Goal: Task Accomplishment & Management: Use online tool/utility

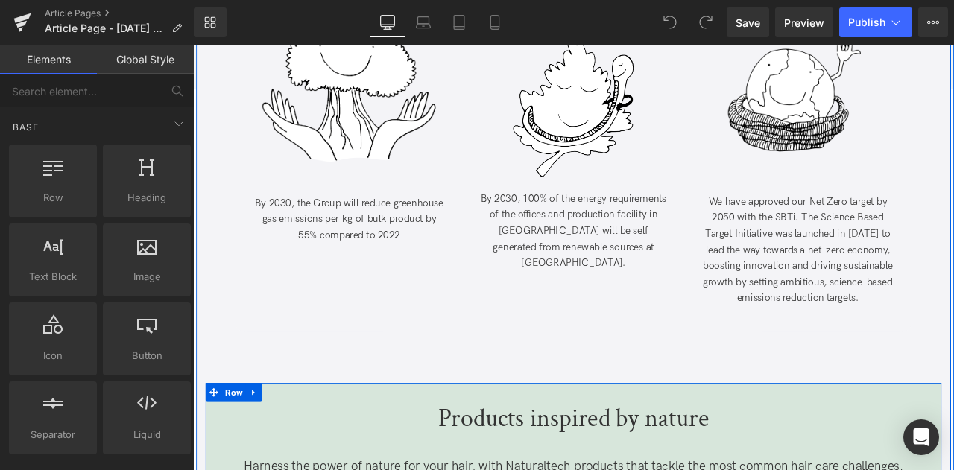
scroll to position [2856, 0]
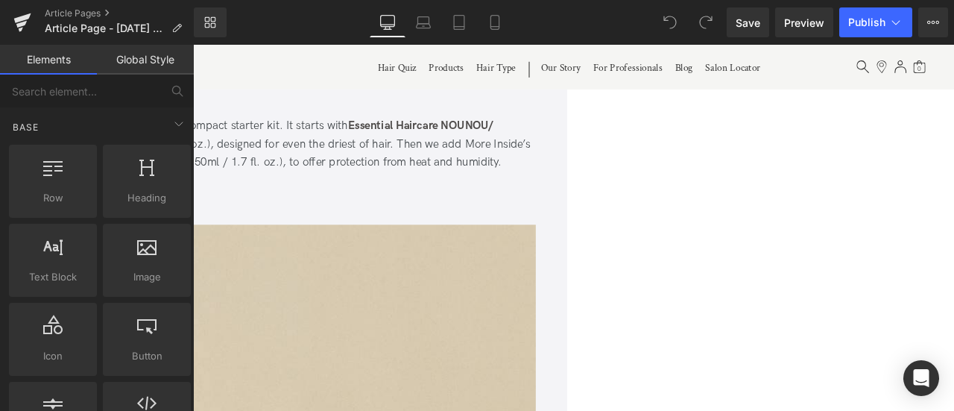
scroll to position [2526, 0]
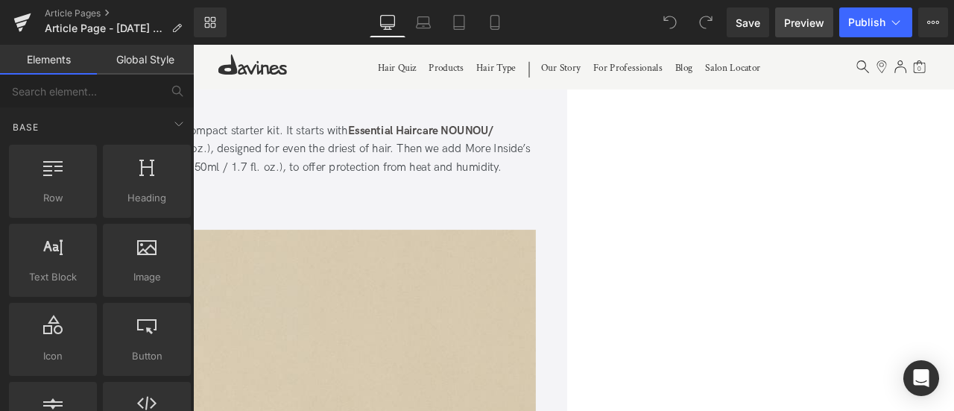
click at [807, 19] on span "Preview" at bounding box center [804, 23] width 40 height 16
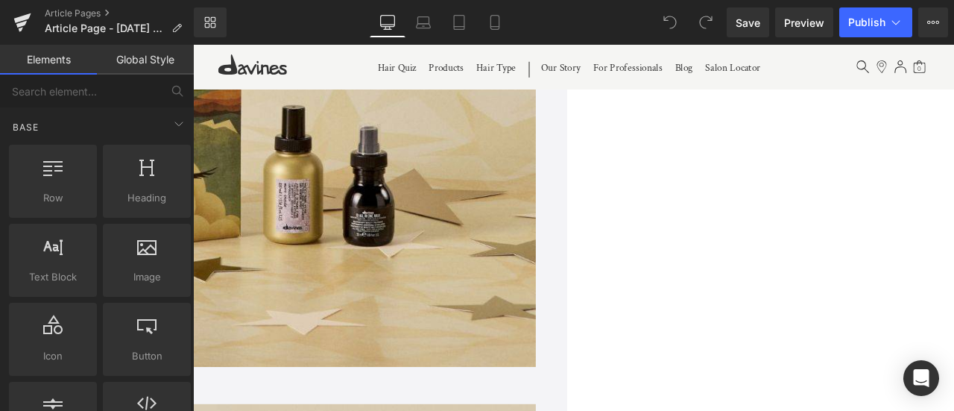
scroll to position [3183, 0]
click at [507, 13] on link "Mobile" at bounding box center [495, 22] width 36 height 30
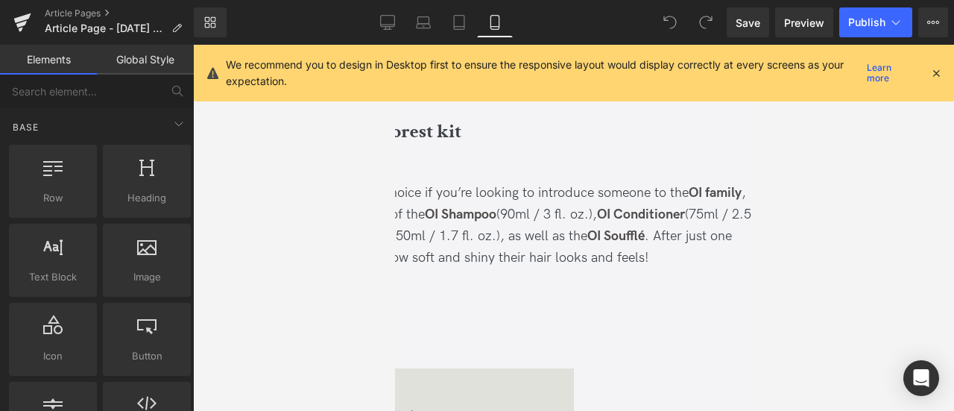
scroll to position [3447, 0]
click at [394, 45] on span "Carousel" at bounding box center [394, 45] width 0 height 0
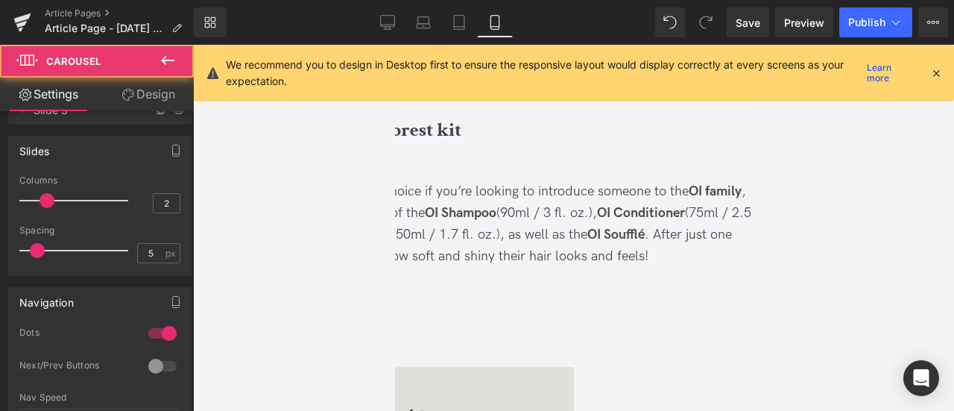
scroll to position [128, 0]
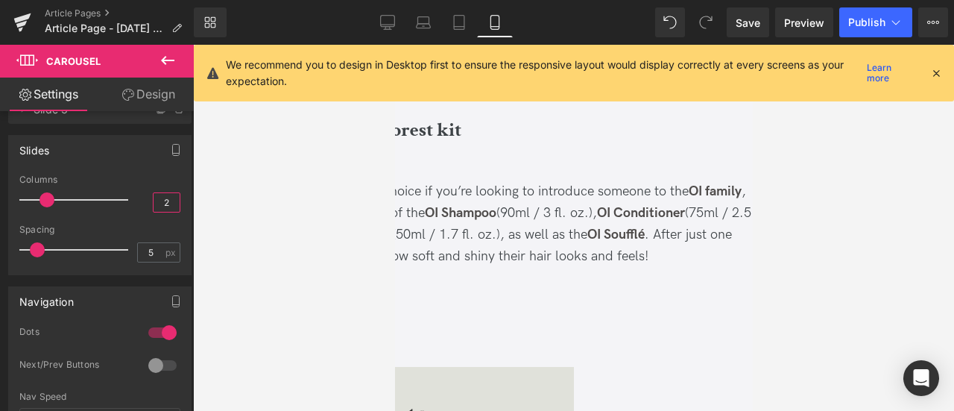
click at [165, 199] on input "2" at bounding box center [166, 202] width 26 height 19
type input "1"
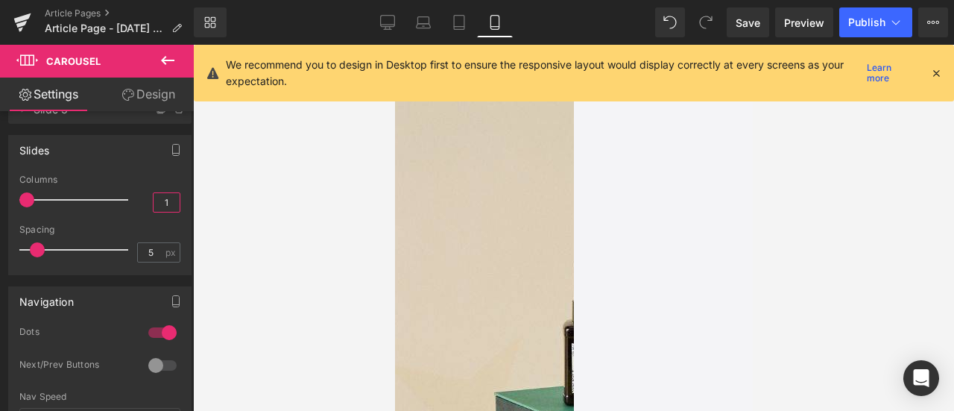
scroll to position [4091, 0]
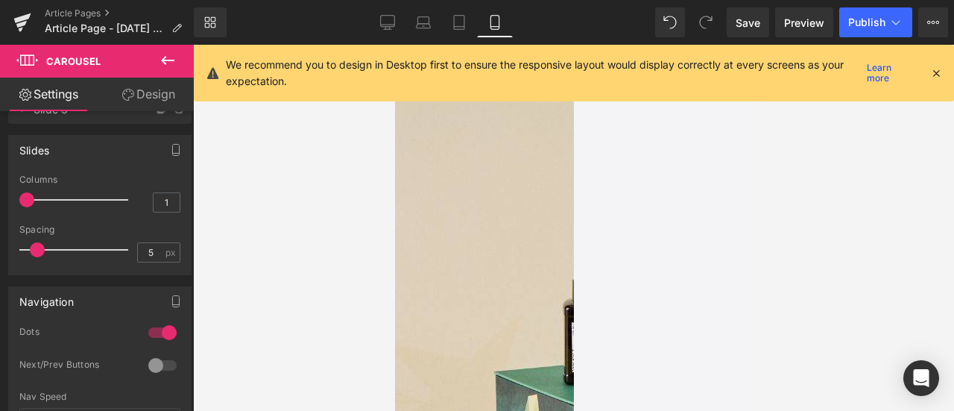
click at [394, 45] on span "Carousel" at bounding box center [394, 45] width 0 height 0
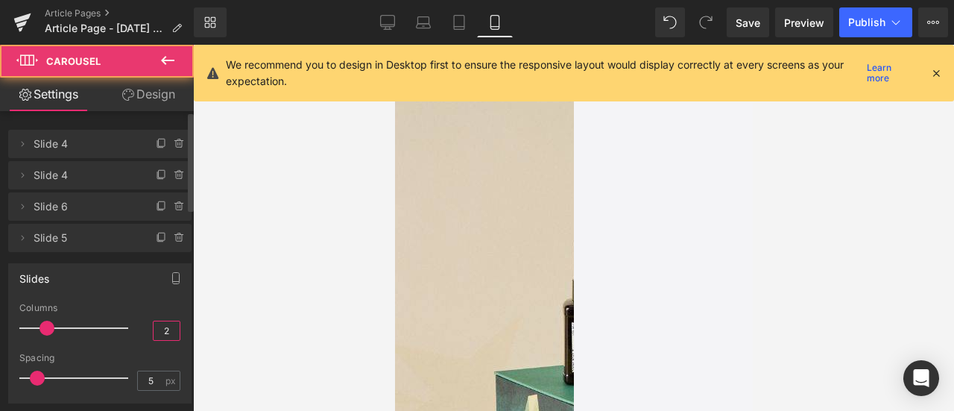
click at [162, 333] on input "2" at bounding box center [166, 330] width 26 height 19
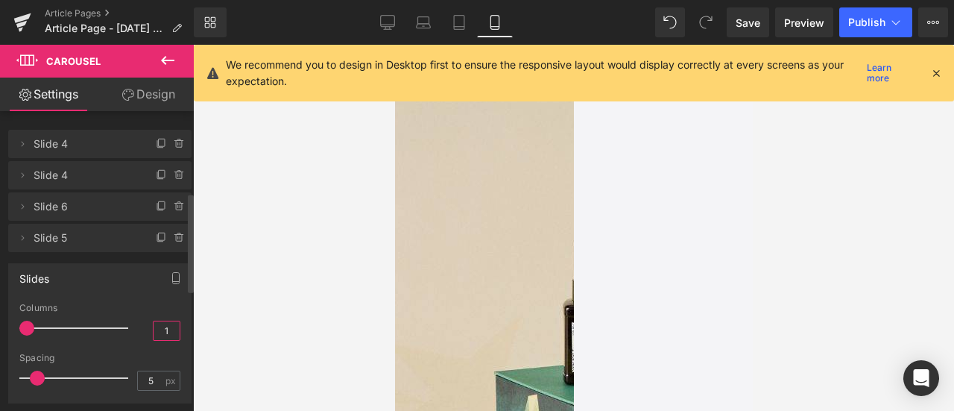
scroll to position [265, 0]
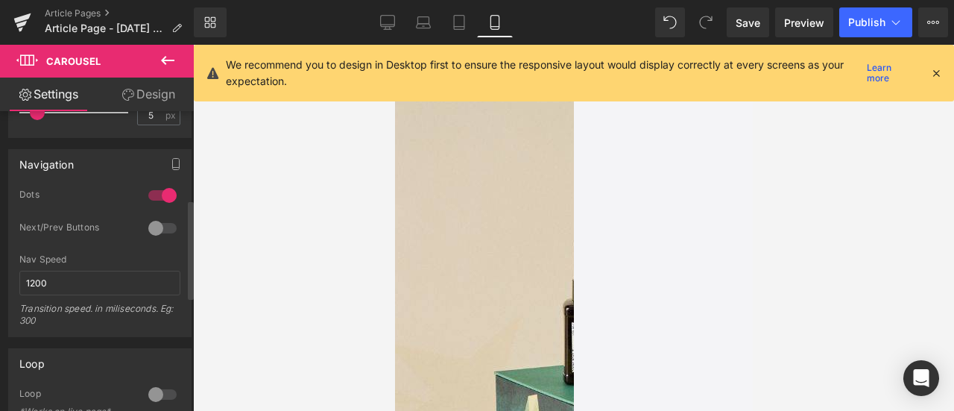
type input "1"
click at [154, 231] on div at bounding box center [163, 228] width 36 height 24
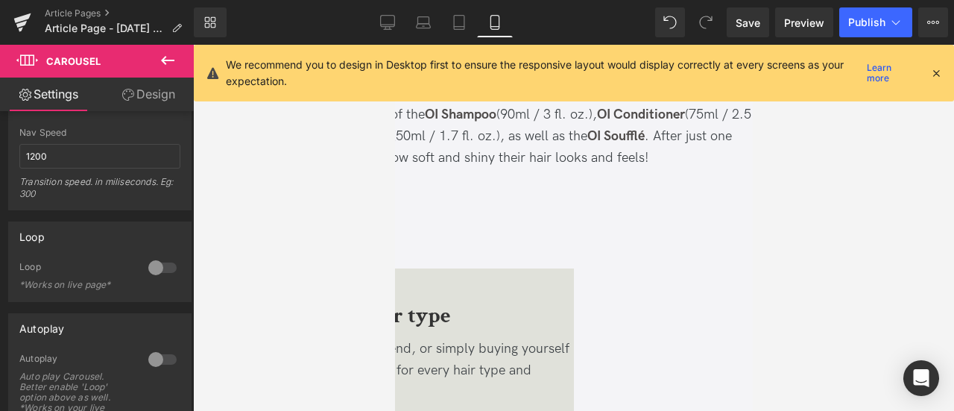
scroll to position [3541, 0]
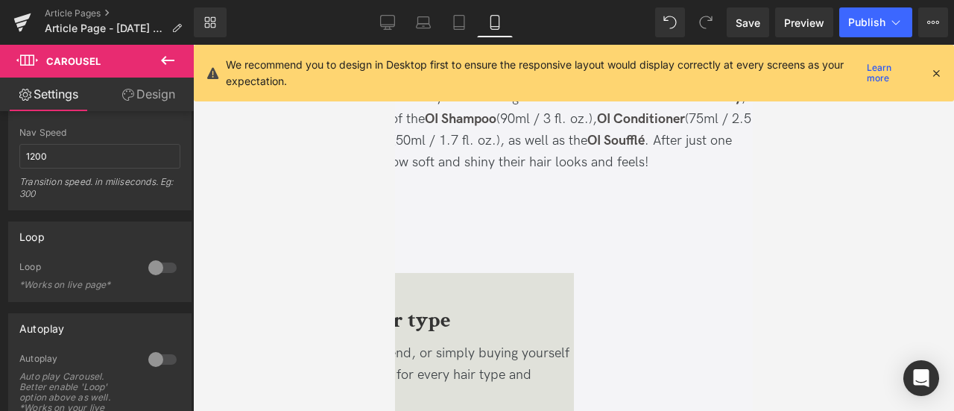
click at [394, 45] on span "Carousel" at bounding box center [394, 45] width 0 height 0
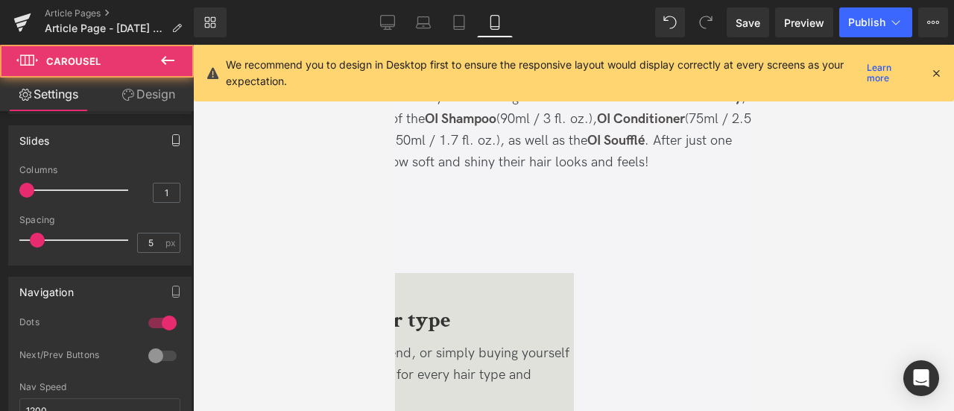
scroll to position [164, 0]
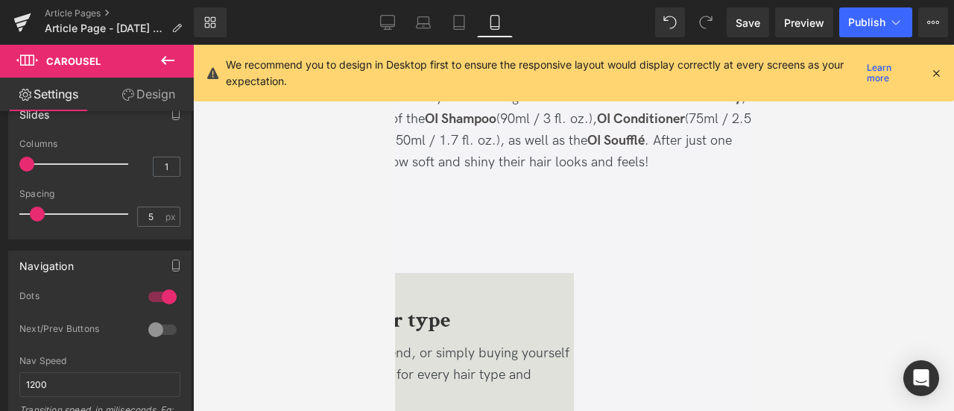
click at [151, 317] on div at bounding box center [163, 329] width 36 height 24
click at [460, 28] on icon at bounding box center [459, 22] width 15 height 15
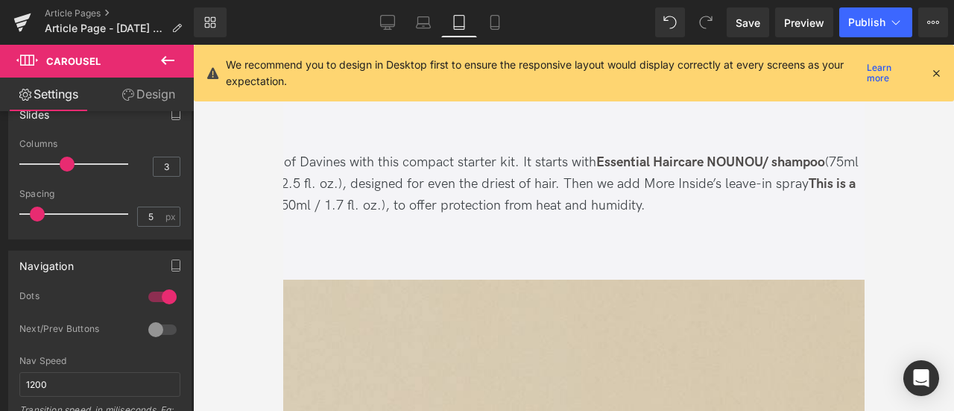
scroll to position [2368, 0]
click at [282, 45] on span "Carousel" at bounding box center [282, 45] width 0 height 0
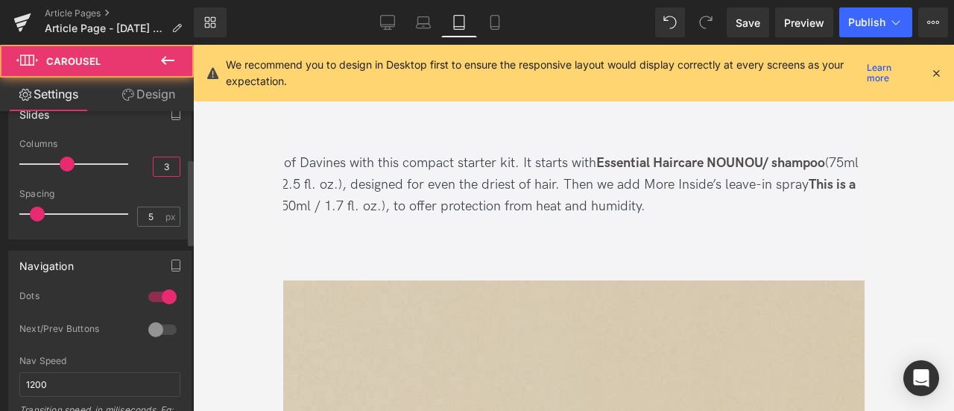
click at [171, 163] on input "3" at bounding box center [166, 166] width 26 height 19
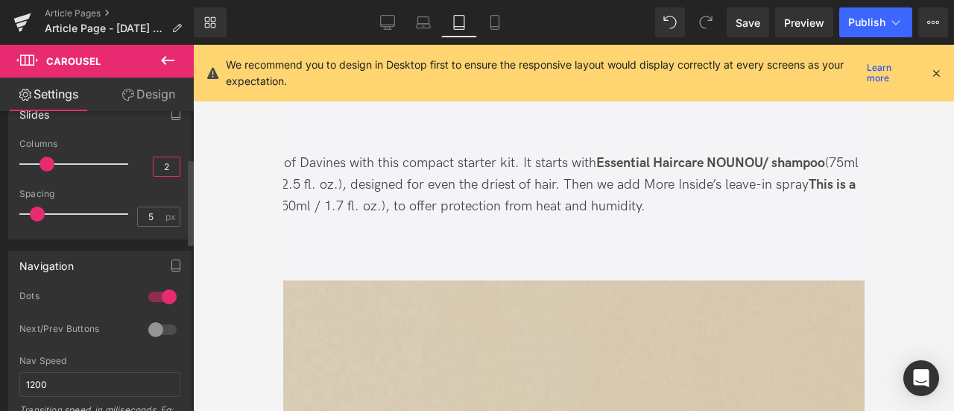
type input "2"
click at [151, 323] on div at bounding box center [163, 329] width 36 height 24
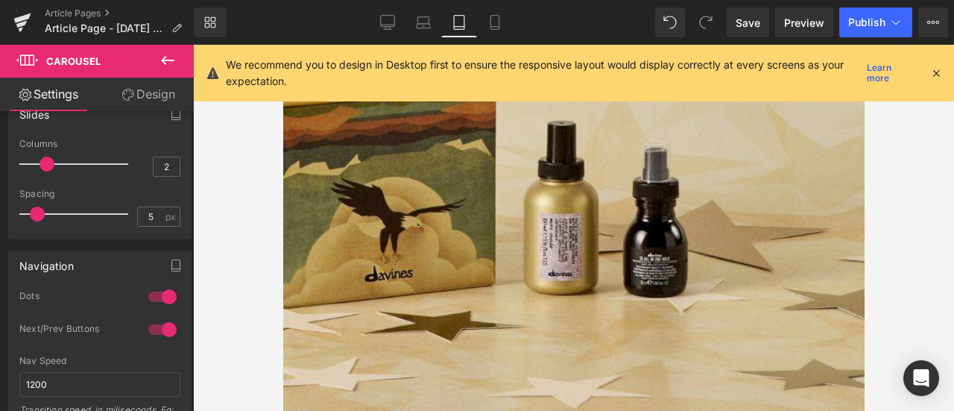
scroll to position [2963, 0]
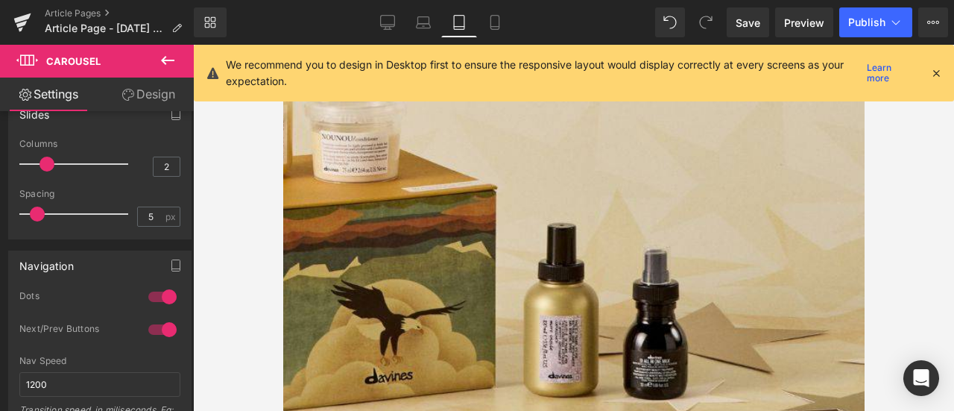
click at [282, 45] on span "Carousel" at bounding box center [282, 45] width 0 height 0
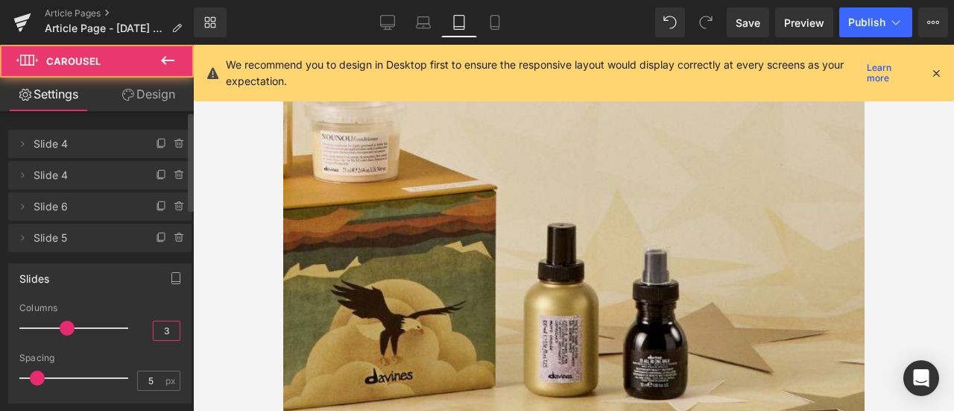
click at [168, 334] on input "3" at bounding box center [166, 330] width 26 height 19
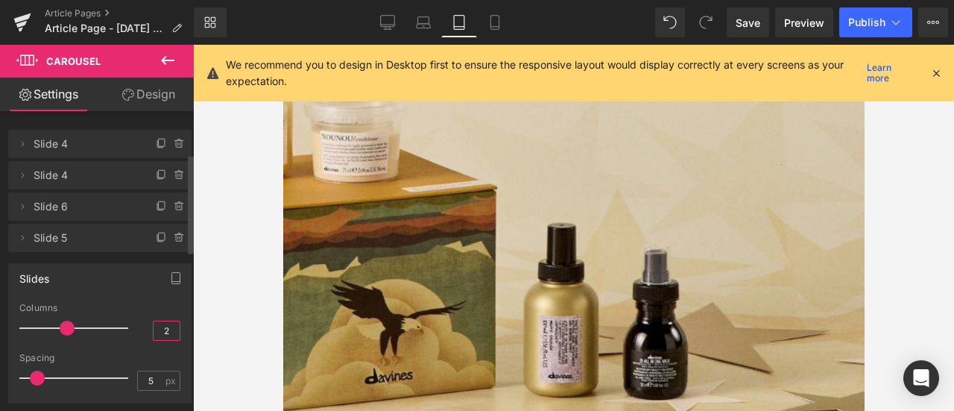
scroll to position [185, 0]
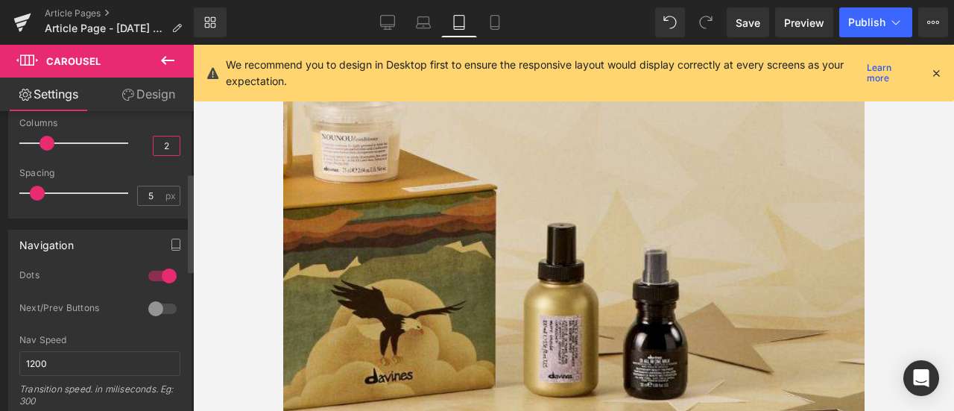
type input "2"
click at [158, 305] on div at bounding box center [163, 309] width 36 height 24
click at [417, 17] on icon at bounding box center [423, 22] width 15 height 15
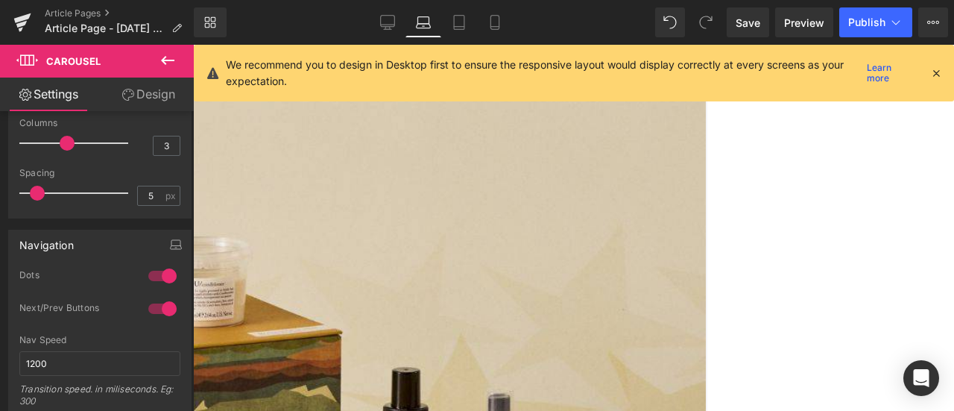
click at [193, 45] on span "Carousel" at bounding box center [193, 45] width 0 height 0
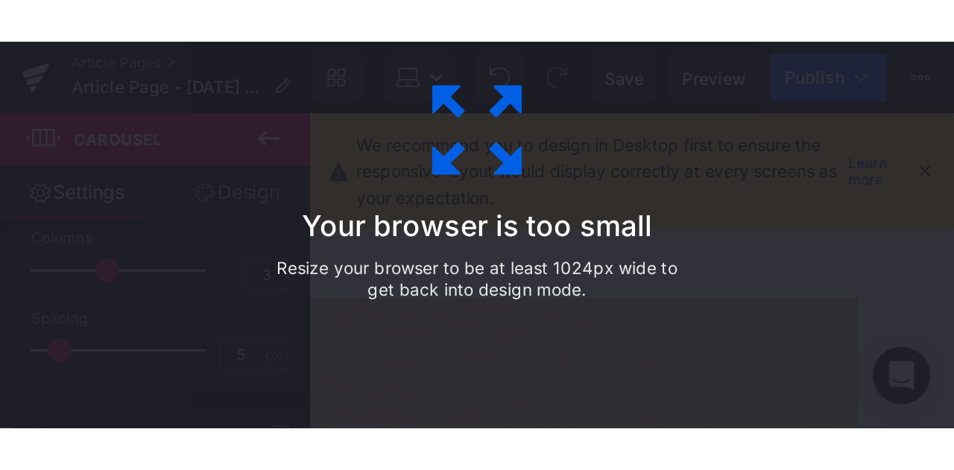
scroll to position [2219, 0]
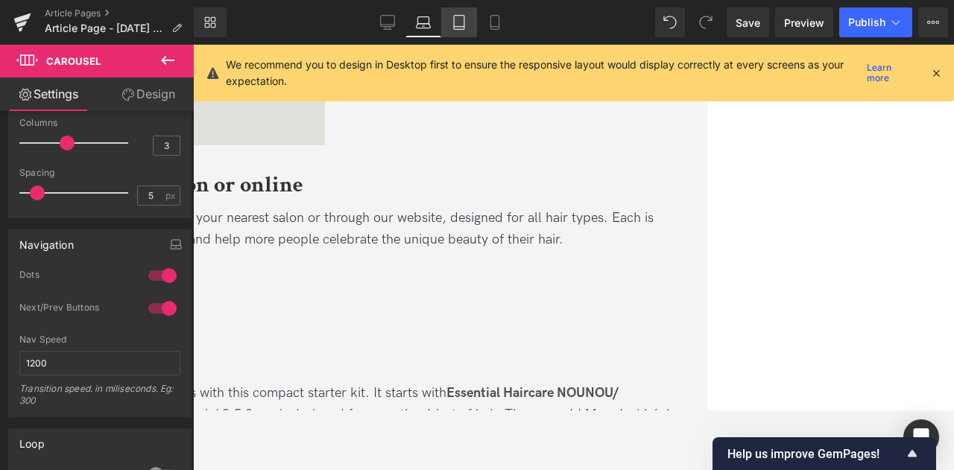
click at [463, 16] on icon at bounding box center [459, 23] width 10 height 14
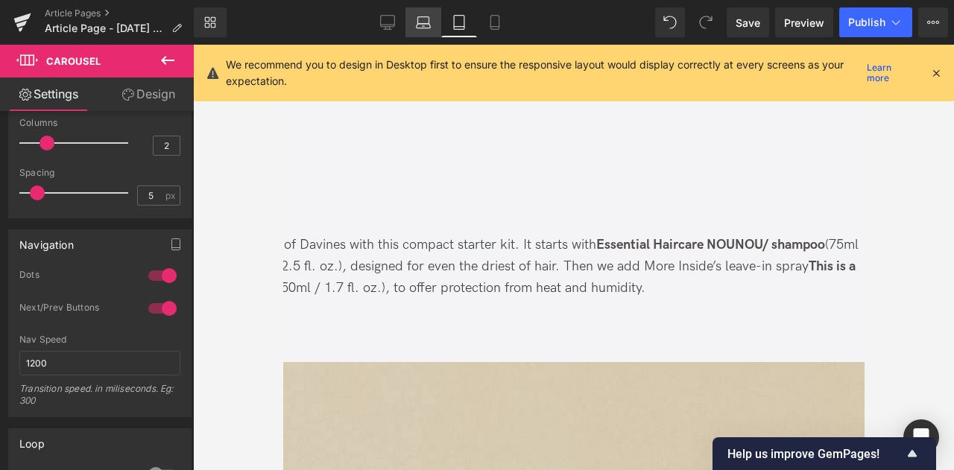
click at [422, 26] on icon at bounding box center [423, 22] width 15 height 15
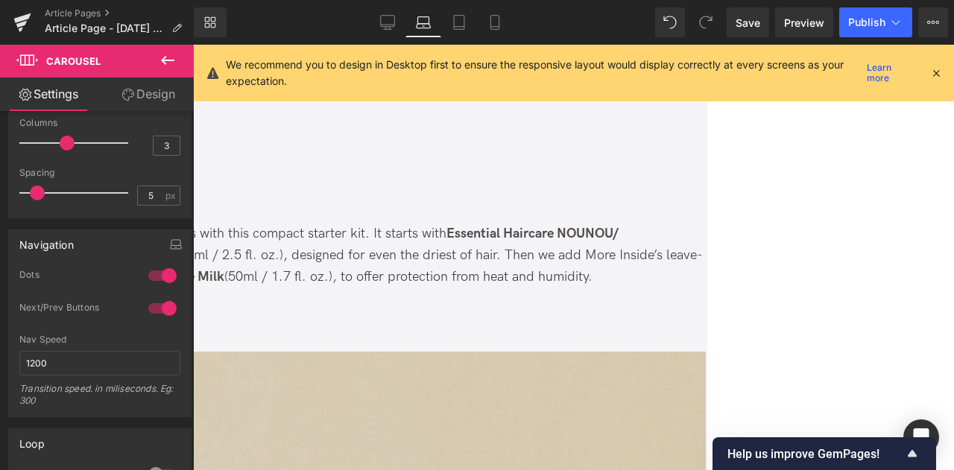
scroll to position [2377, 0]
click at [463, 23] on icon at bounding box center [459, 22] width 15 height 15
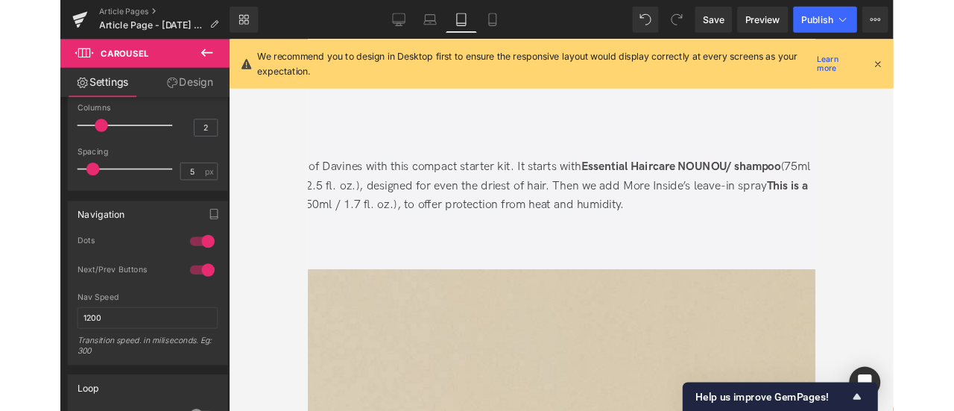
scroll to position [2335, 0]
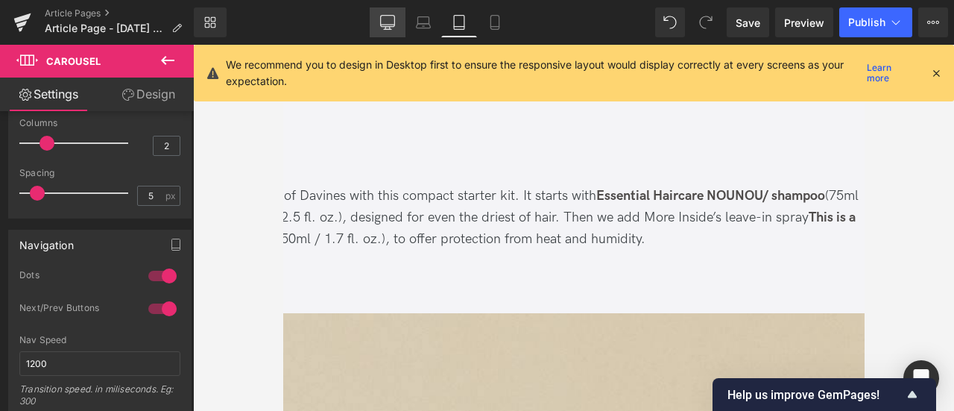
click at [401, 25] on link "Desktop" at bounding box center [388, 22] width 36 height 30
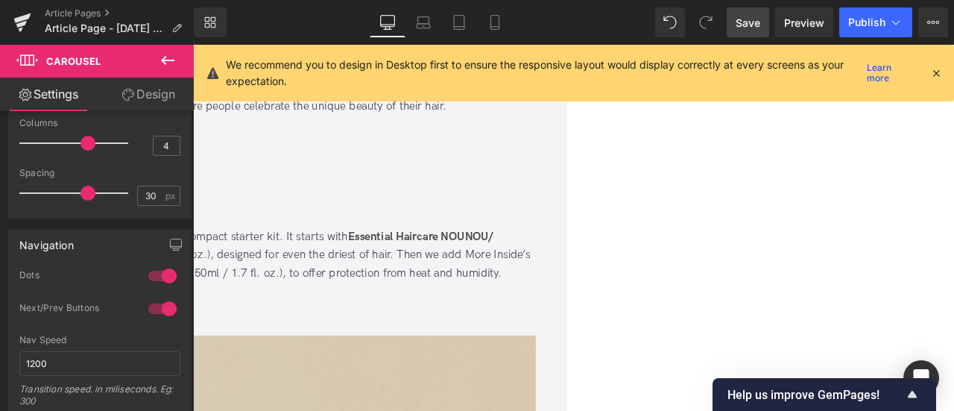
click at [748, 21] on span "Save" at bounding box center [747, 23] width 25 height 16
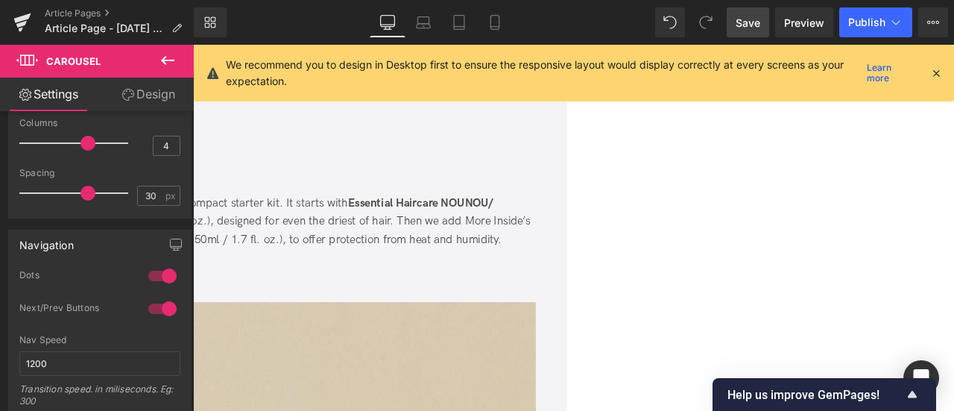
scroll to position [2440, 0]
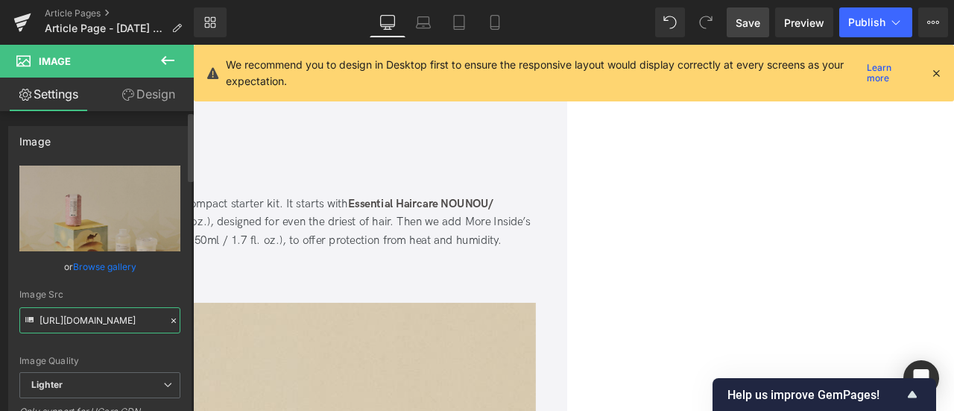
click at [136, 319] on input "https://ucarecdn.com/c2c1eee6-2d35-4d74-9026-5351bd5f0621/-/format/auto/-/previ…" at bounding box center [99, 320] width 161 height 26
type input "https://ucarecdn.com/ca2c1eee6-2d35-4d74-9026-5351bd5f0621/-/format/auto/-/prev…"
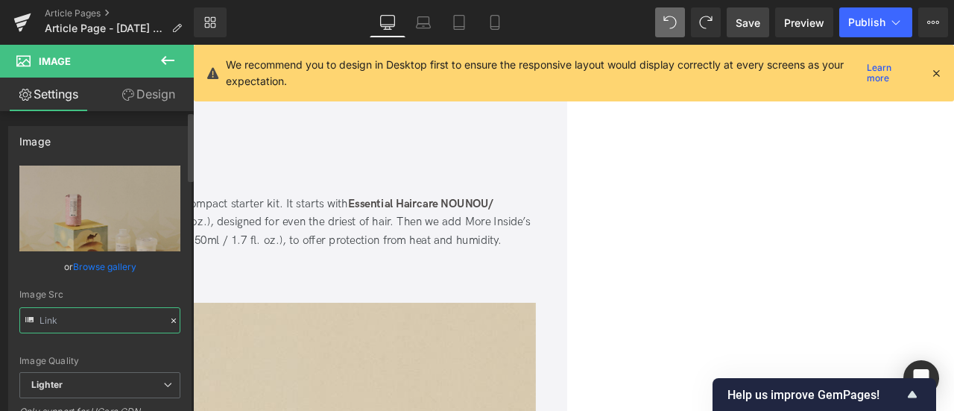
click at [93, 318] on input "text" at bounding box center [99, 320] width 161 height 26
type input "https://ucarecdn.com/c2c1eee6-2d35-4d74-9026-5351bd5f0621/-/format/auto/-/previ…"
click at [36, 265] on div "or Browse gallery" at bounding box center [99, 267] width 161 height 16
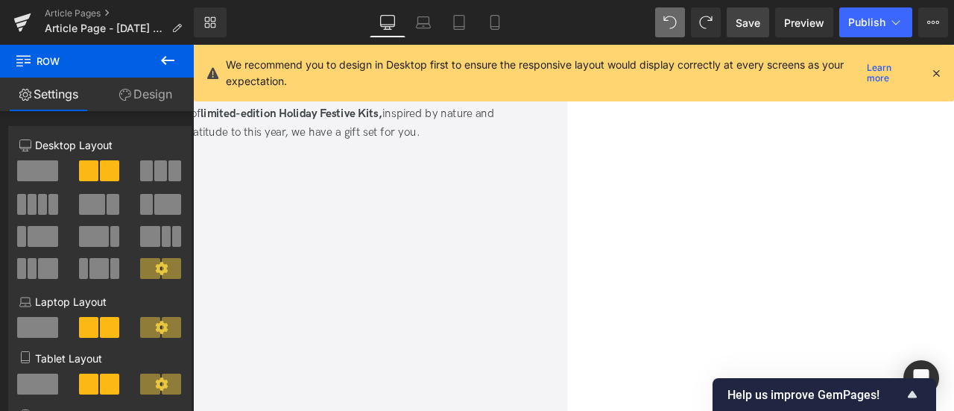
scroll to position [994, 0]
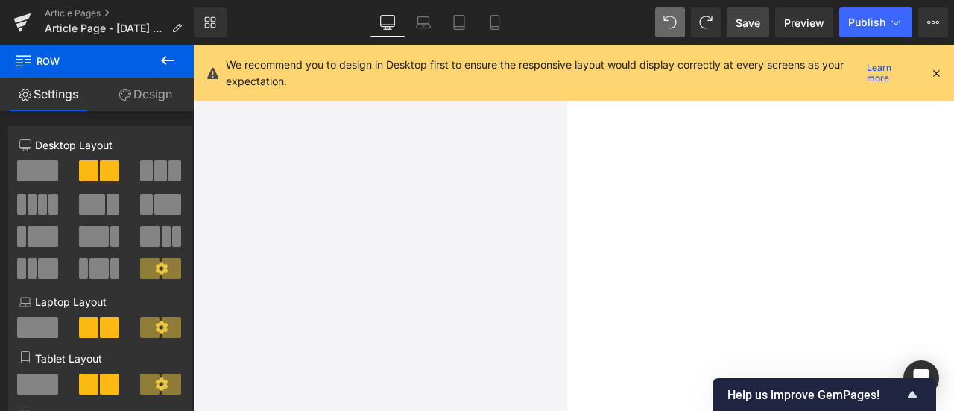
click at [167, 51] on icon at bounding box center [168, 60] width 18 height 18
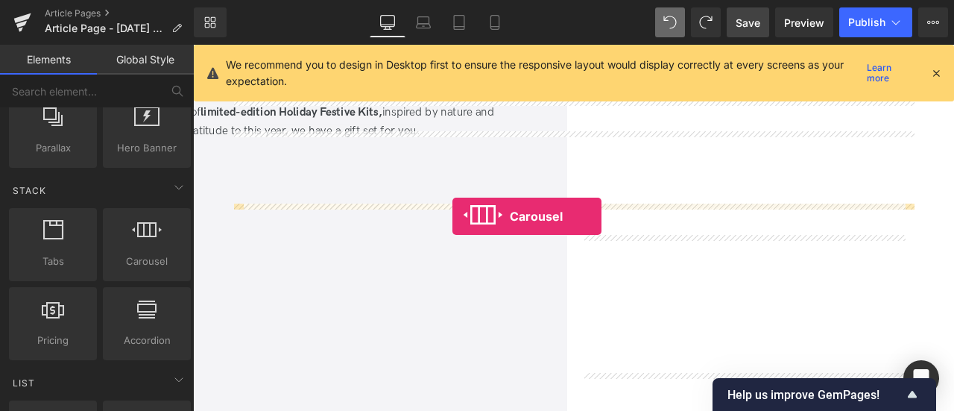
scroll to position [830, 0]
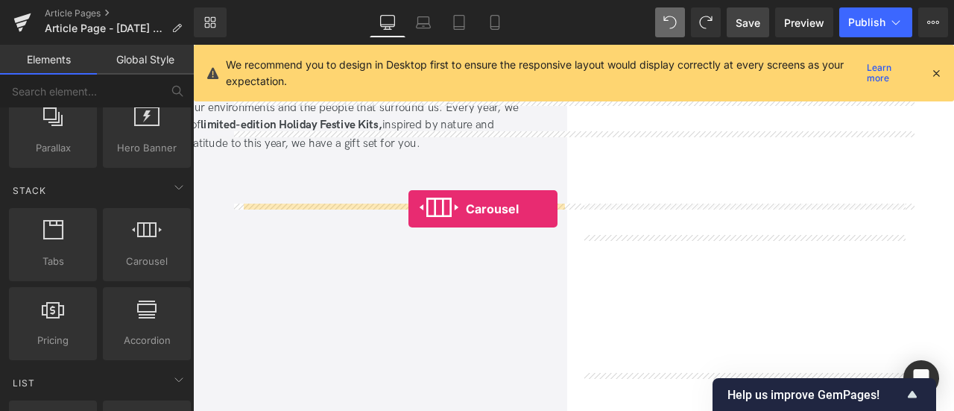
drag, startPoint x: 330, startPoint y: 289, endPoint x: 448, endPoint y: 239, distance: 127.9
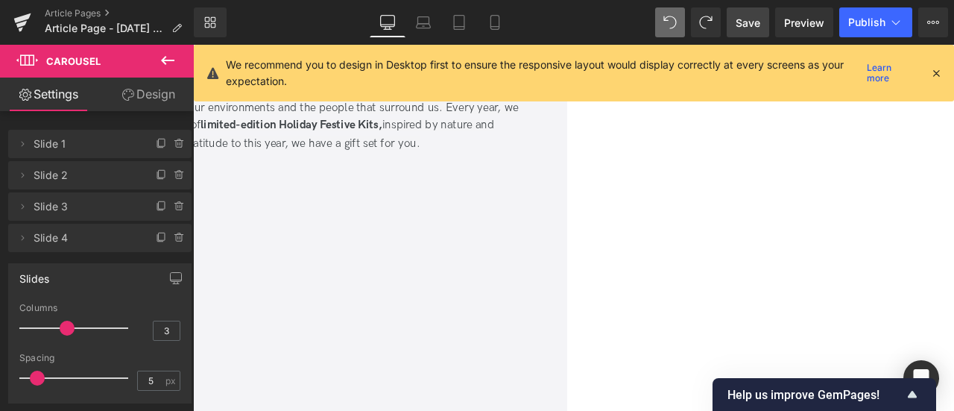
click at [193, 45] on span "Carousel" at bounding box center [193, 45] width 0 height 0
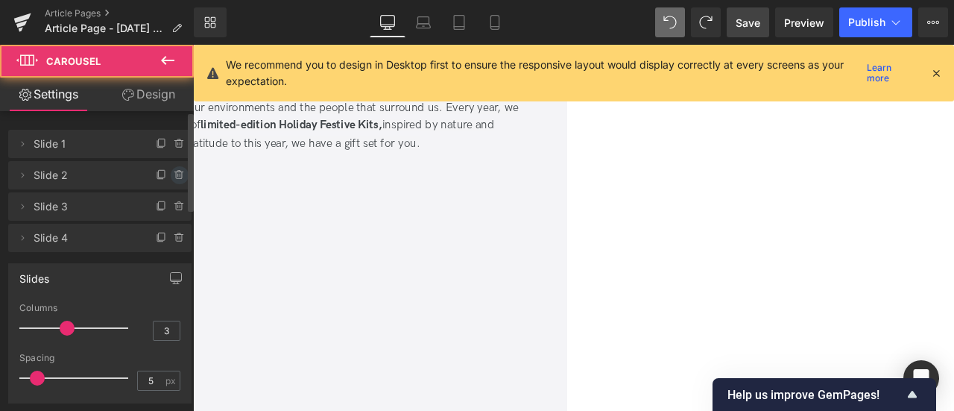
click at [174, 174] on icon at bounding box center [180, 175] width 12 height 12
click at [174, 174] on button "Delete" at bounding box center [167, 175] width 47 height 19
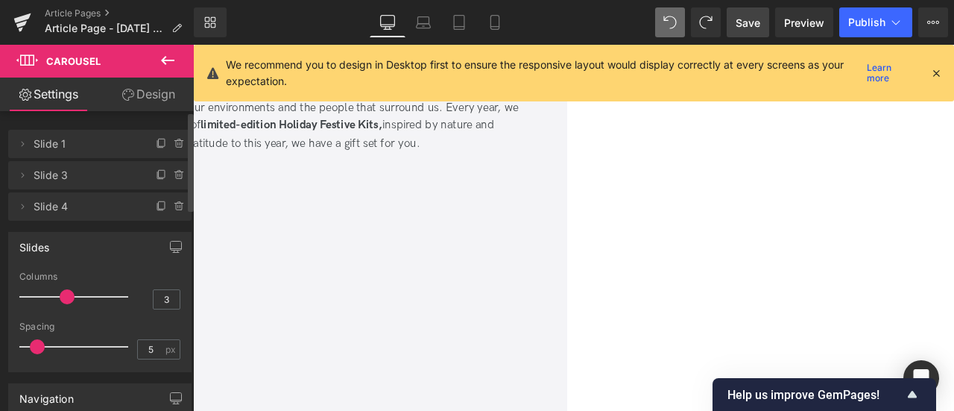
click at [174, 174] on icon at bounding box center [180, 175] width 12 height 12
click at [174, 174] on button "Delete" at bounding box center [163, 175] width 47 height 19
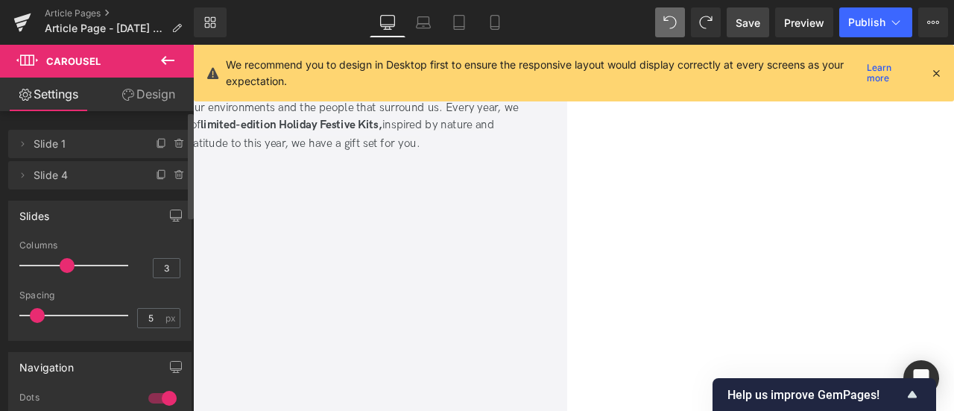
click at [174, 174] on icon at bounding box center [180, 175] width 12 height 12
click at [174, 174] on button "Delete" at bounding box center [163, 175] width 47 height 19
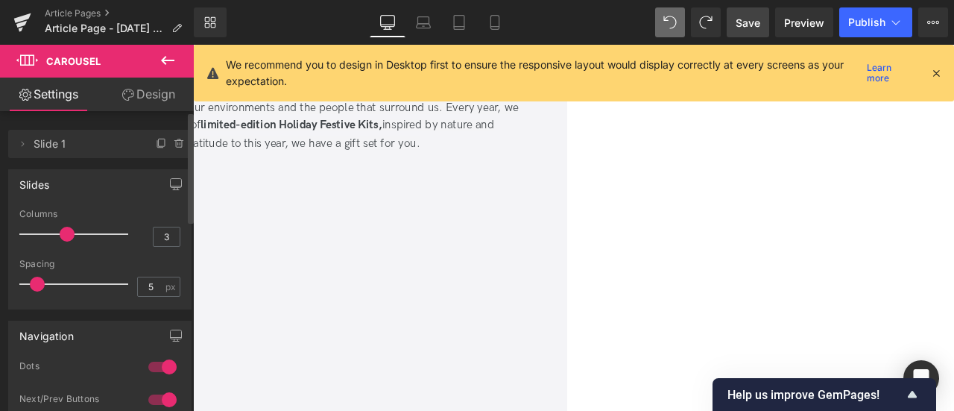
click at [151, 84] on link "Design" at bounding box center [148, 94] width 97 height 34
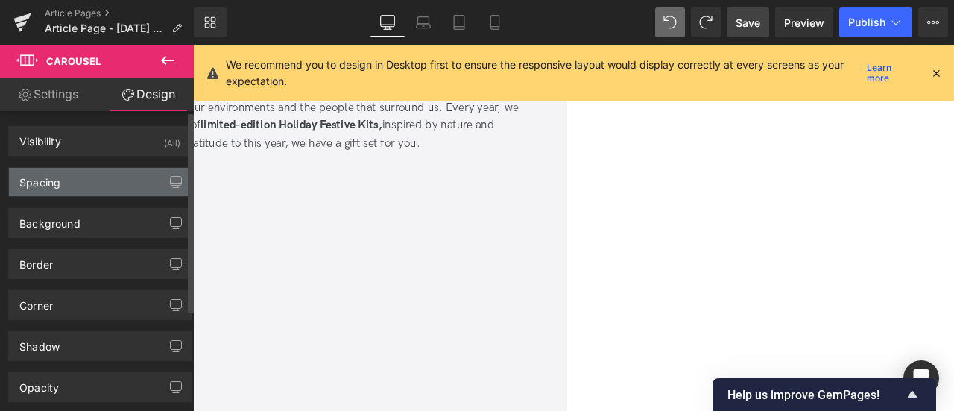
click at [108, 190] on div "Spacing" at bounding box center [100, 182] width 182 height 28
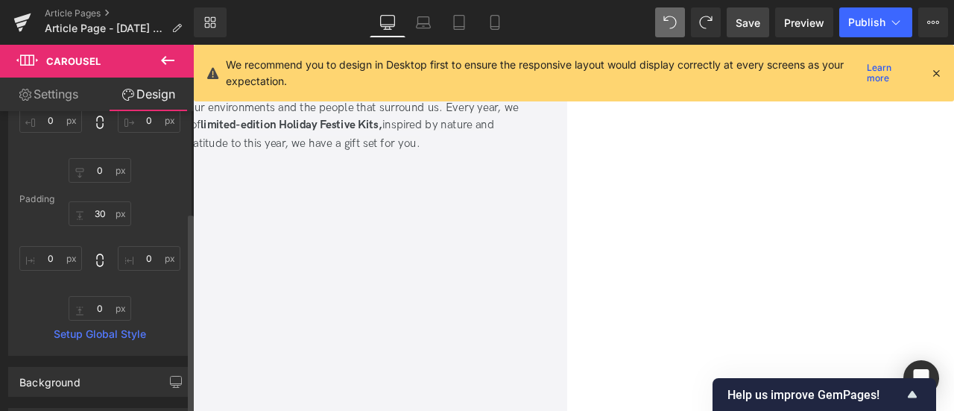
scroll to position [153, 0]
click at [102, 218] on input "text" at bounding box center [100, 211] width 63 height 25
type input "0"
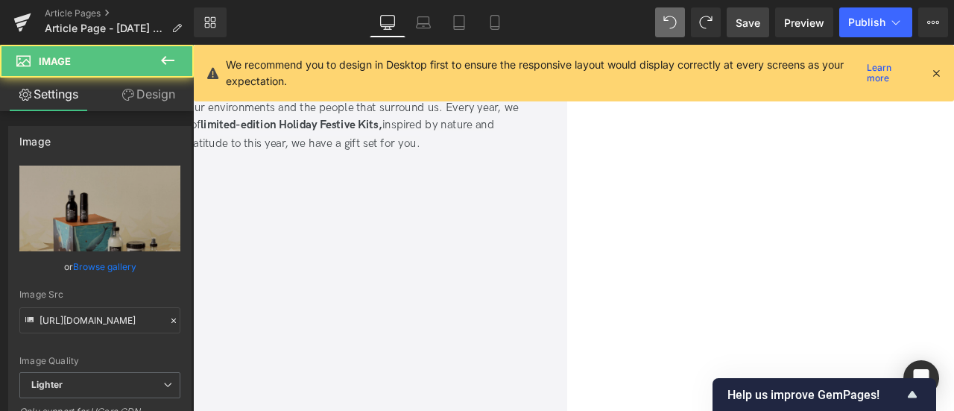
click at [168, 89] on link "Design" at bounding box center [148, 94] width 97 height 34
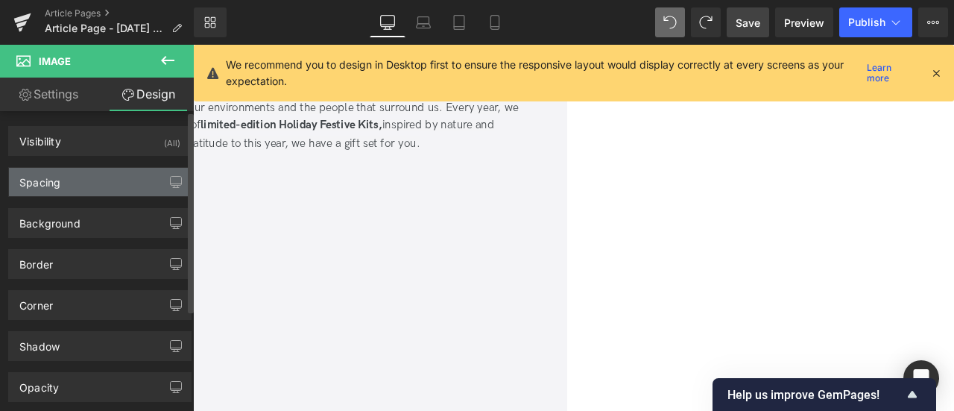
click at [77, 176] on div "Spacing" at bounding box center [100, 182] width 182 height 28
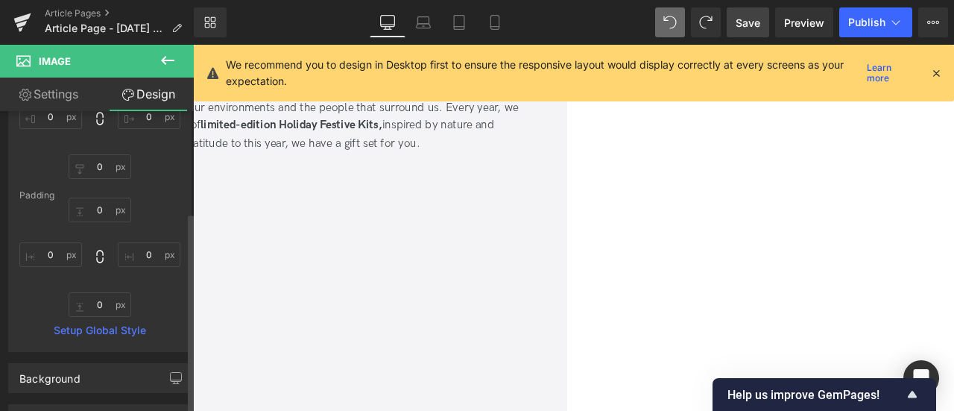
scroll to position [155, 0]
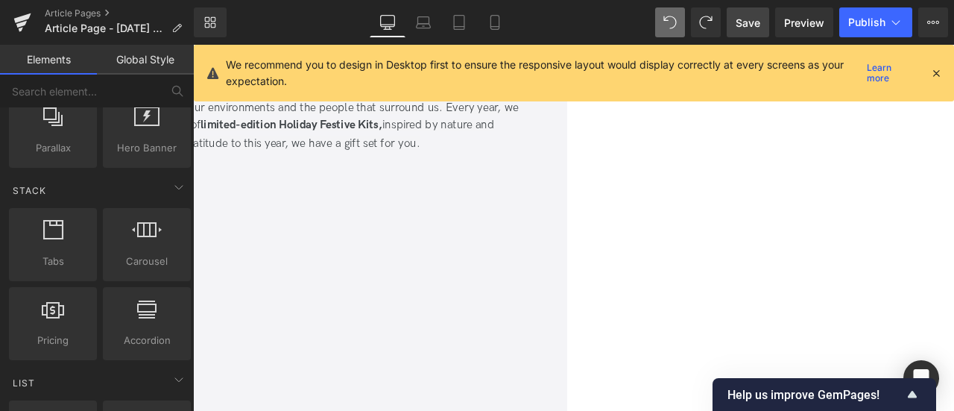
click at [193, 45] on span "Carousel" at bounding box center [193, 45] width 0 height 0
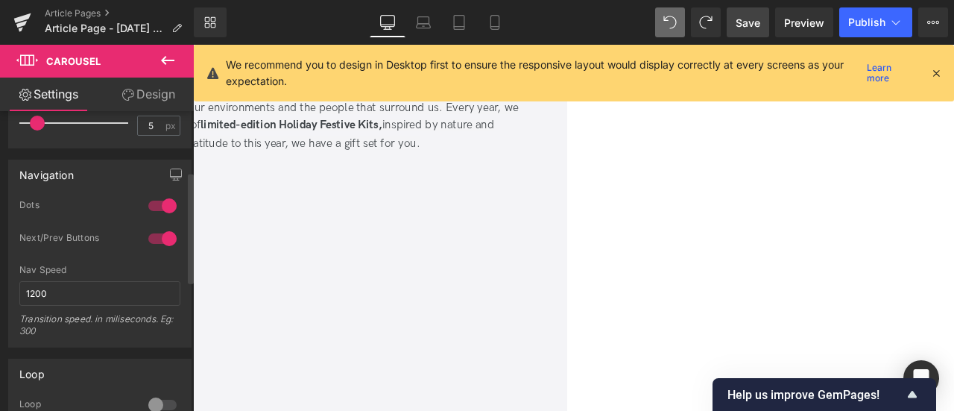
scroll to position [363, 0]
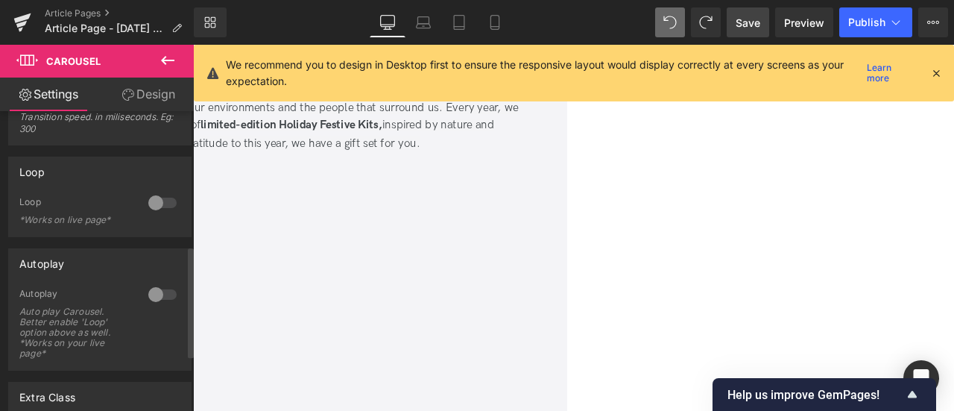
click at [161, 198] on div at bounding box center [163, 203] width 36 height 24
click at [149, 291] on div at bounding box center [163, 294] width 36 height 24
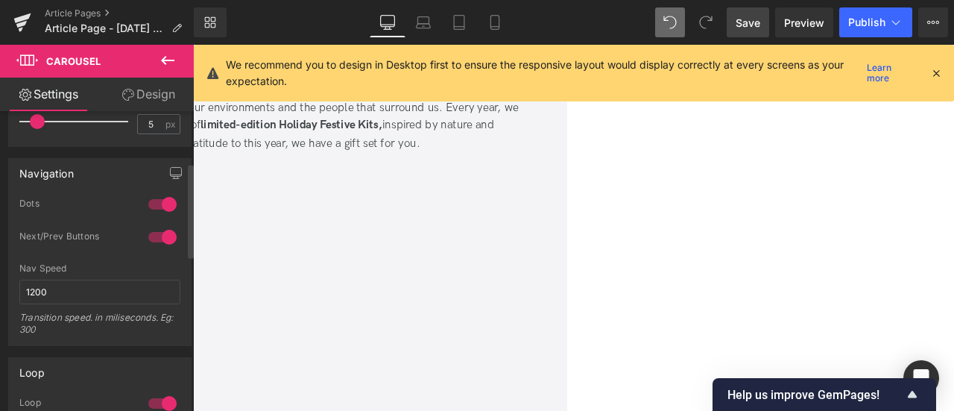
scroll to position [163, 0]
click at [168, 200] on div at bounding box center [163, 204] width 36 height 24
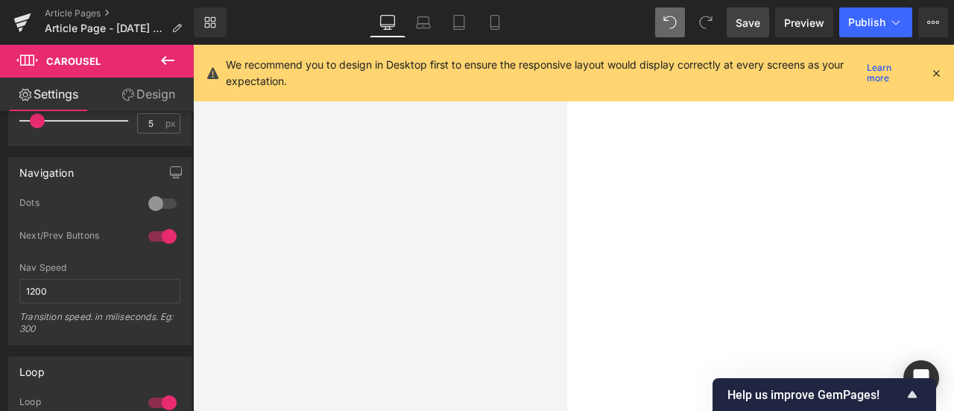
scroll to position [905, 0]
click at [193, 45] on span "Carousel" at bounding box center [193, 45] width 0 height 0
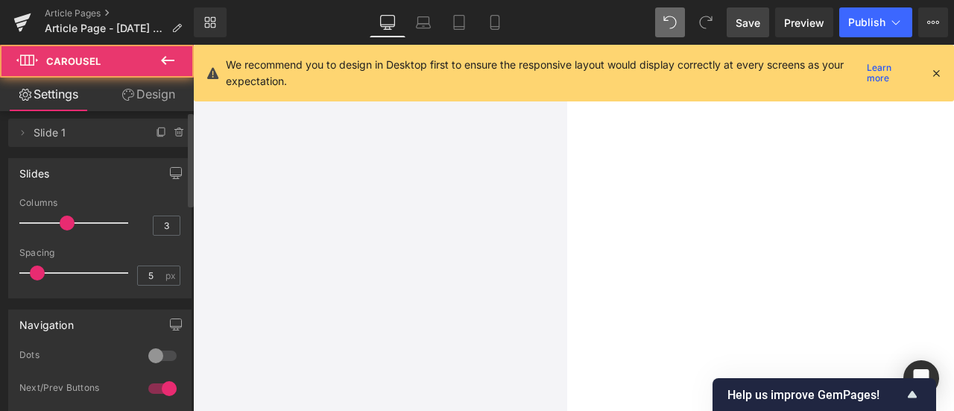
scroll to position [0, 0]
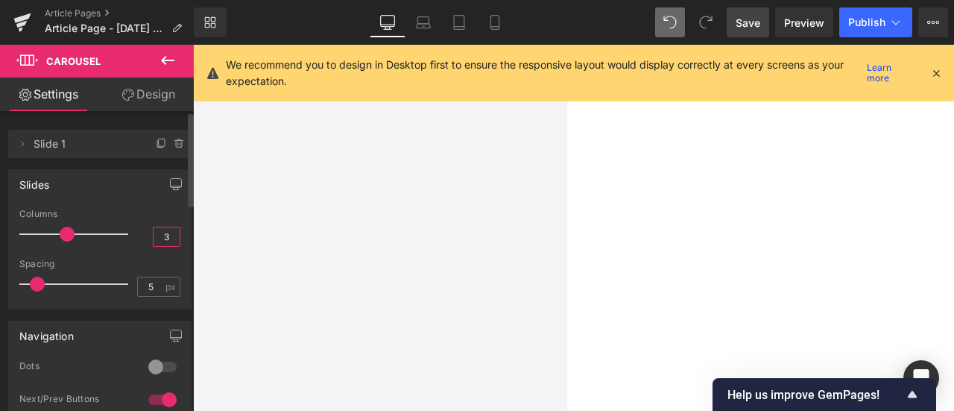
click at [164, 241] on input "3" at bounding box center [166, 236] width 26 height 19
type input "3"
type input "1"
click at [193, 45] on link at bounding box center [193, 45] width 0 height 0
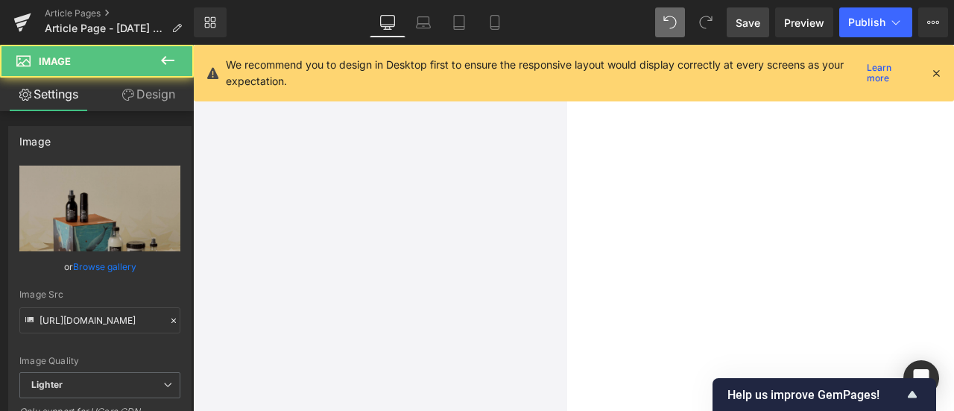
scroll to position [1066, 0]
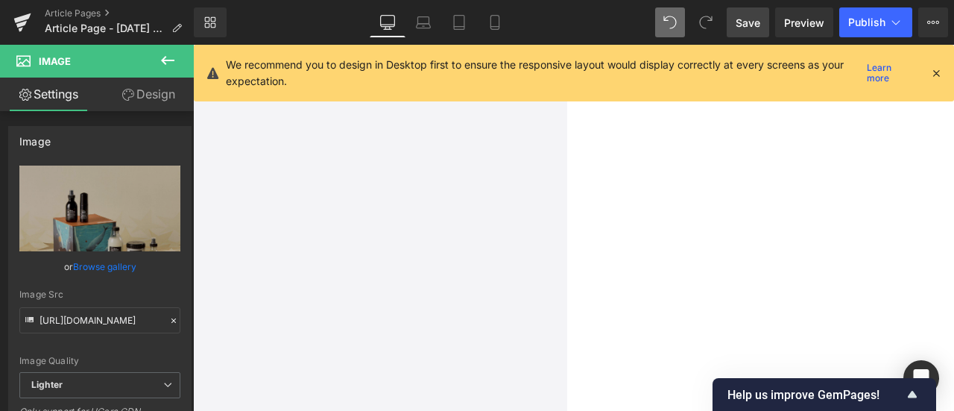
click at [193, 45] on icon at bounding box center [193, 45] width 0 height 0
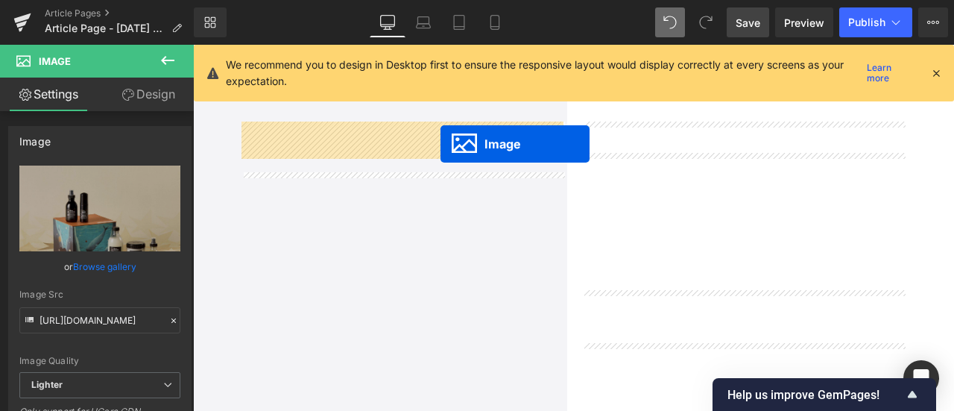
drag, startPoint x: 424, startPoint y: 385, endPoint x: 487, endPoint y: 162, distance: 232.1
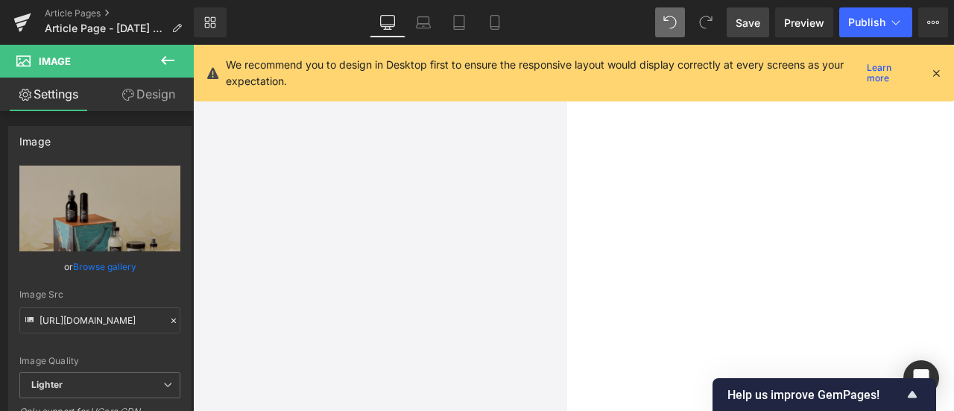
scroll to position [1463, 0]
click at [193, 45] on icon at bounding box center [193, 45] width 0 height 0
click at [193, 45] on link at bounding box center [193, 45] width 0 height 0
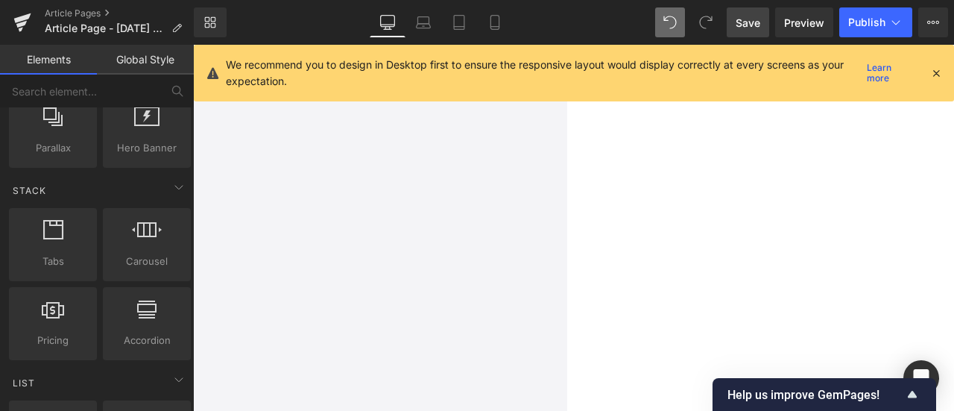
scroll to position [918, 0]
click at [193, 45] on span "Carousel" at bounding box center [193, 45] width 0 height 0
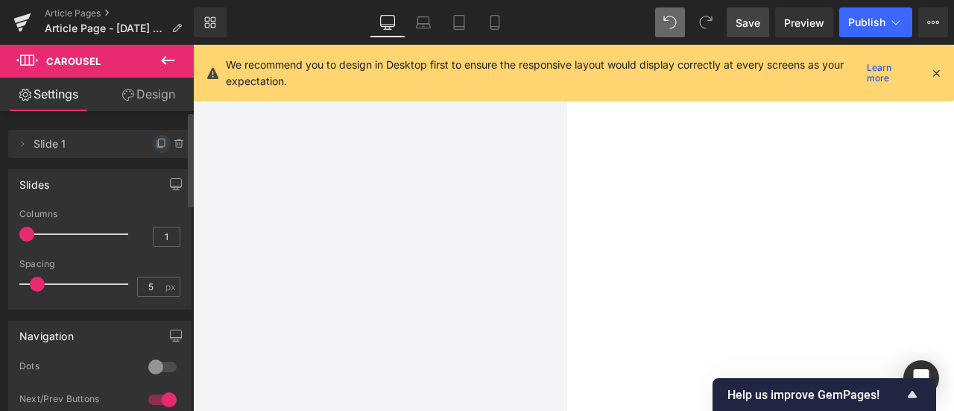
click at [156, 139] on icon at bounding box center [162, 144] width 12 height 12
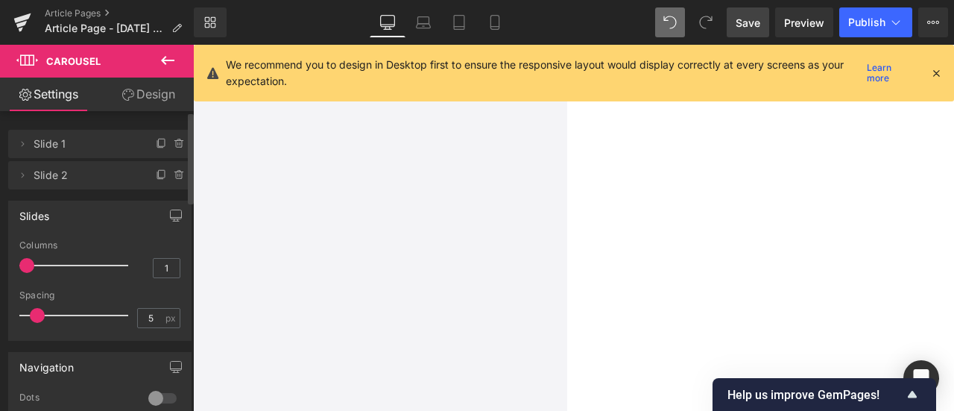
click at [121, 176] on span "Slide 2" at bounding box center [85, 175] width 103 height 28
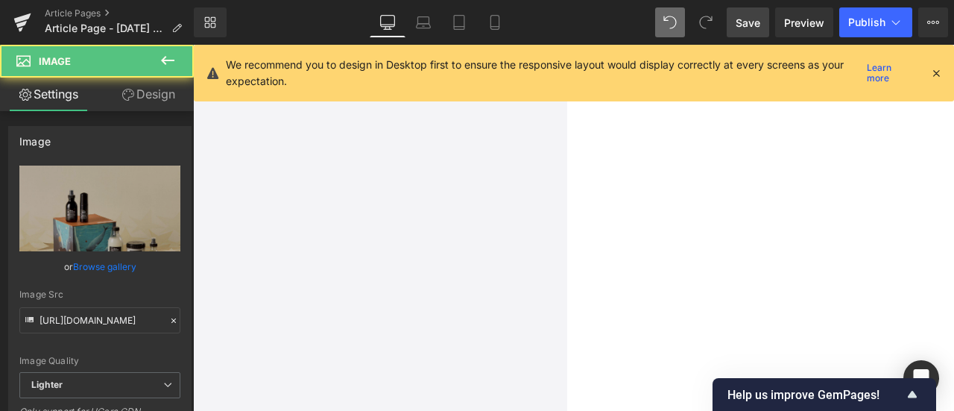
click at [116, 262] on link "Browse gallery" at bounding box center [104, 266] width 63 height 26
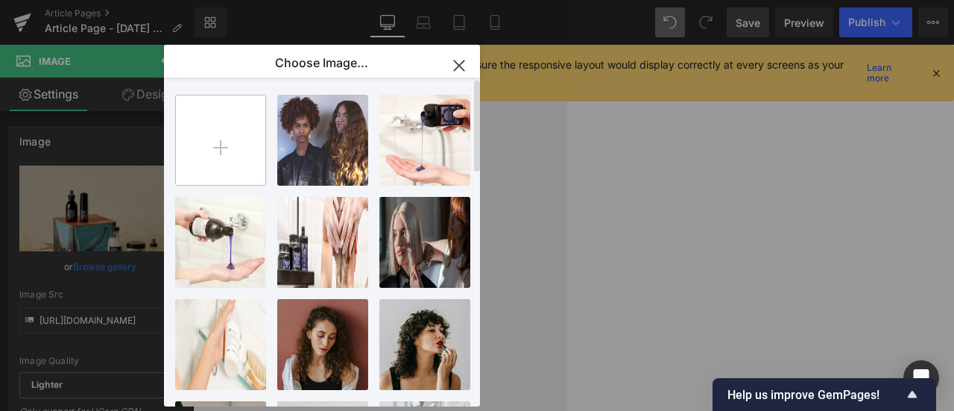
click at [225, 139] on input "file" at bounding box center [220, 139] width 89 height 89
type input "C:\fakepath\Deep Marine World kit_square.jpg"
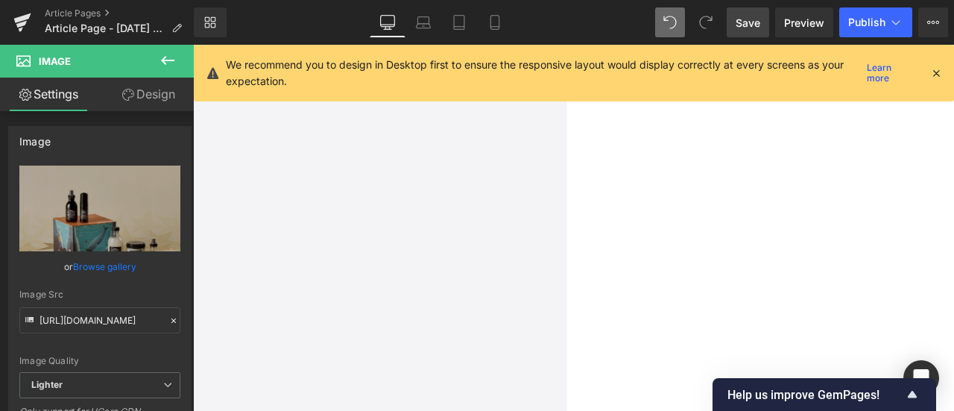
click at [96, 0] on div "Carousel You are previewing how the will restyle your page. You can not edit El…" at bounding box center [477, 0] width 954 height 0
click at [118, 266] on link "Browse gallery" at bounding box center [104, 266] width 63 height 26
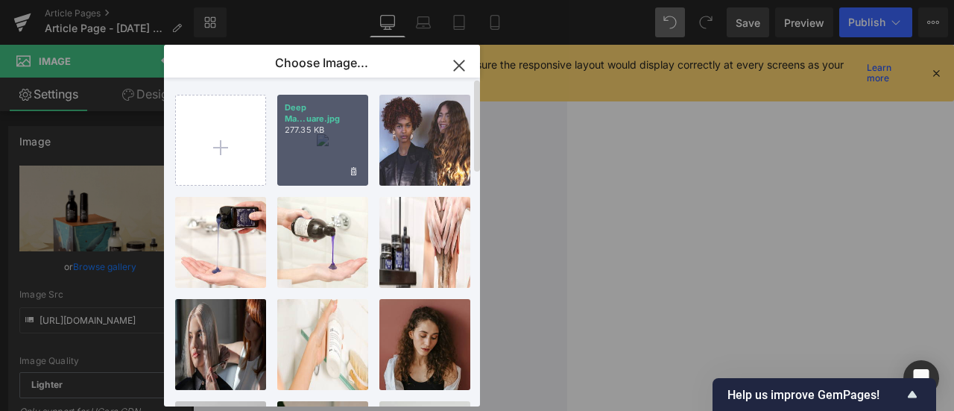
click at [303, 159] on div "Deep Ma...uare.jpg 277.35 KB" at bounding box center [322, 140] width 91 height 91
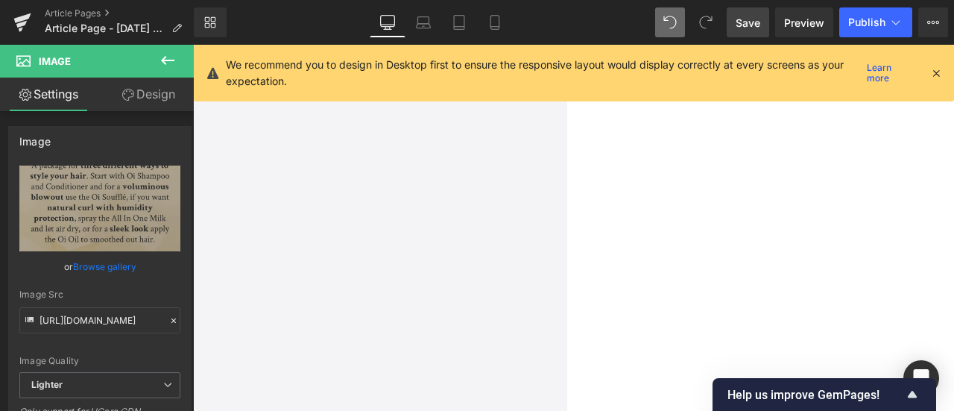
scroll to position [966, 0]
click at [748, 35] on link "Save" at bounding box center [748, 22] width 42 height 30
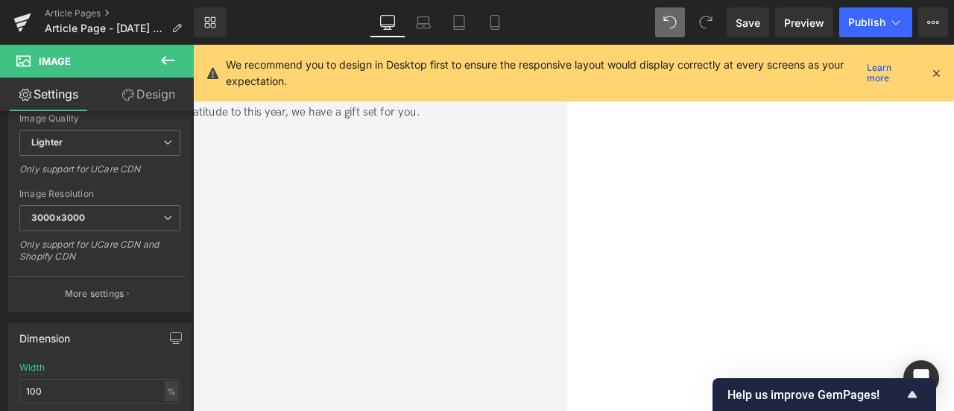
click at [193, 45] on span "Carousel" at bounding box center [193, 45] width 0 height 0
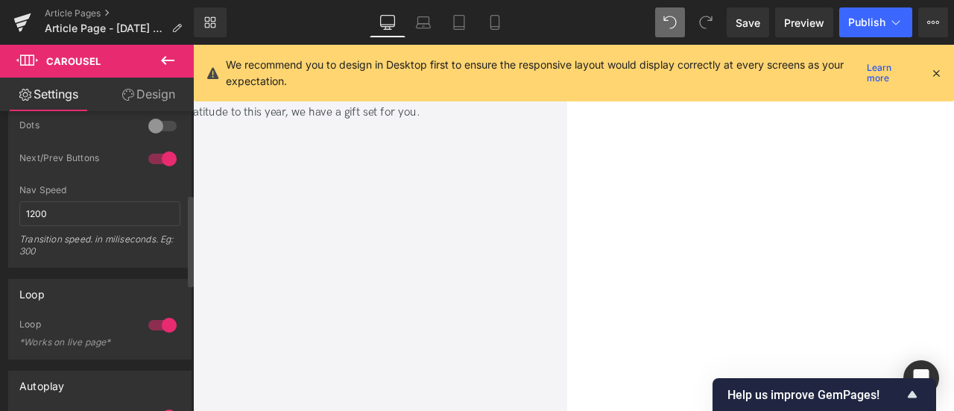
scroll to position [272, 0]
click at [76, 206] on input "1200" at bounding box center [99, 213] width 161 height 25
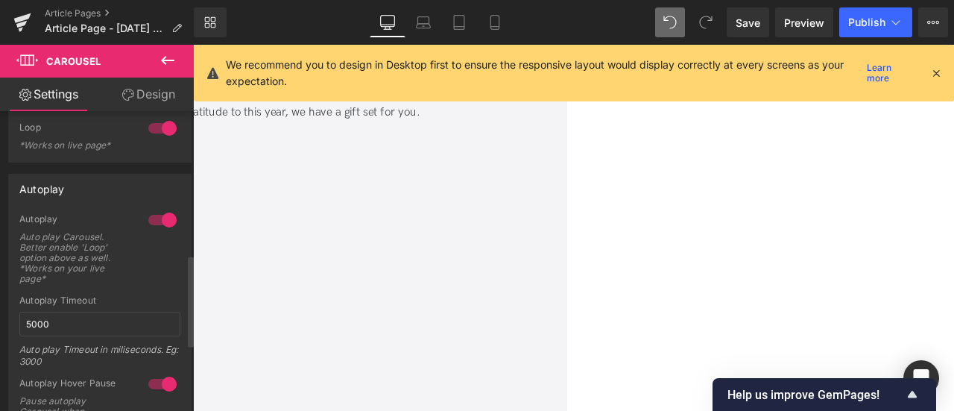
scroll to position [579, 0]
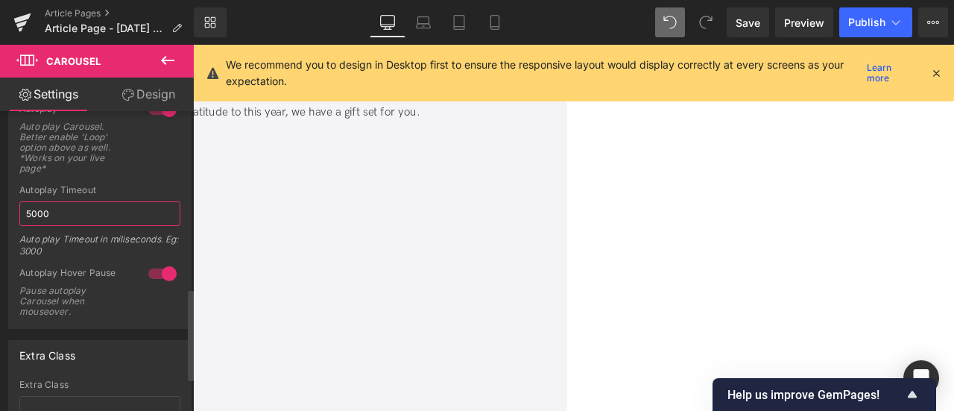
click at [31, 209] on input "5000" at bounding box center [99, 213] width 161 height 25
type input "3000"
click at [759, 22] on span "Save" at bounding box center [747, 23] width 25 height 16
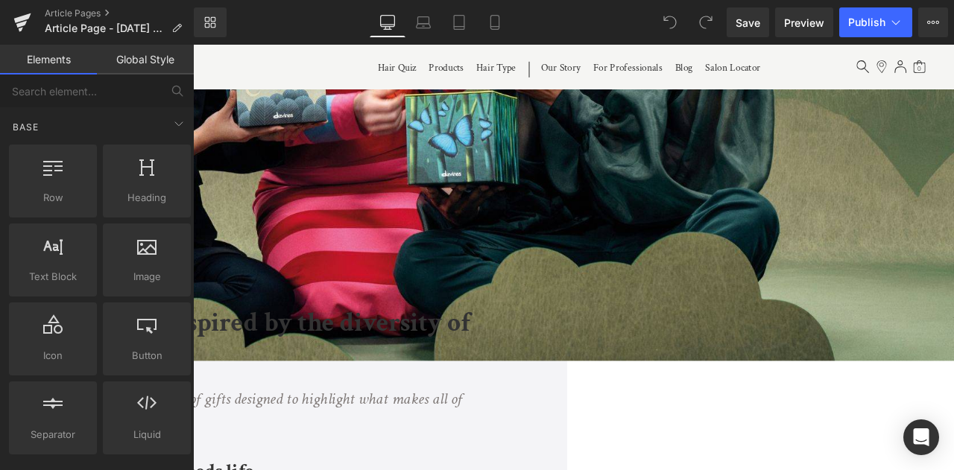
scroll to position [301, 0]
click at [801, 24] on span "Preview" at bounding box center [804, 23] width 40 height 16
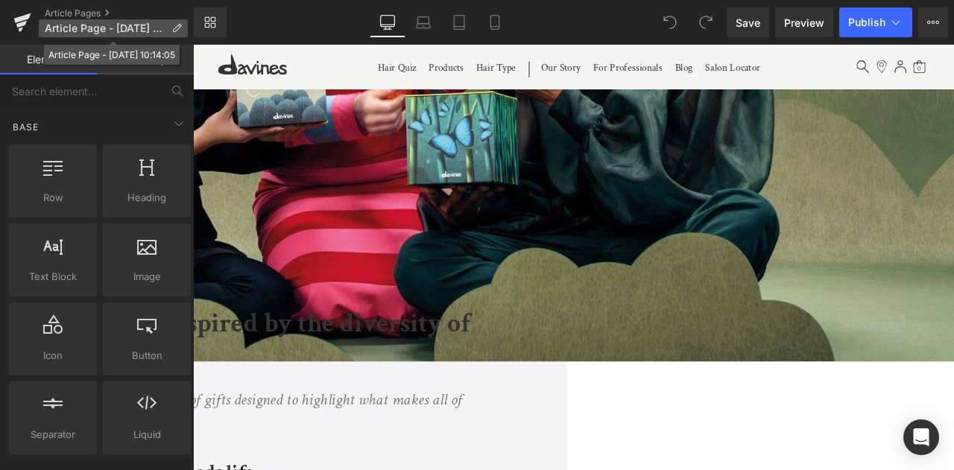
click at [173, 30] on icon at bounding box center [176, 28] width 10 height 10
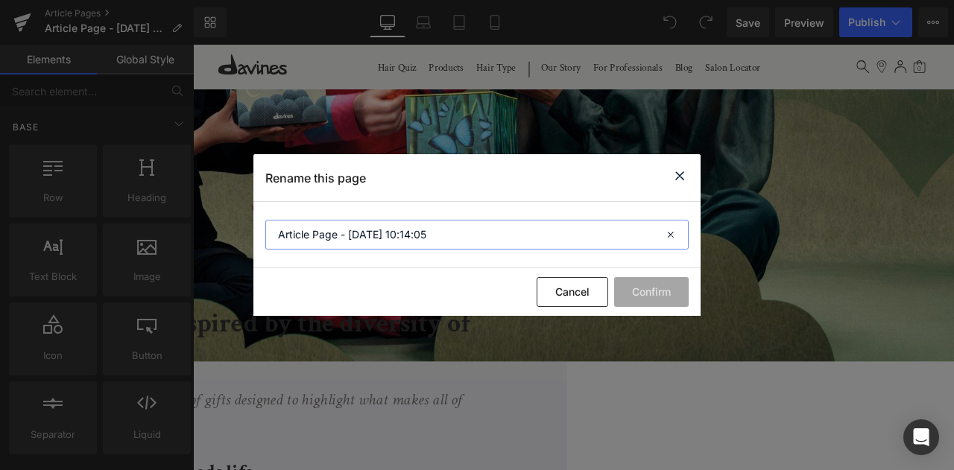
click at [407, 229] on input "Article Page - Aug 27, 10:14:05" at bounding box center [476, 235] width 423 height 30
type input "Holiday Gift Boxes"
click at [647, 298] on button "Confirm" at bounding box center [651, 292] width 75 height 30
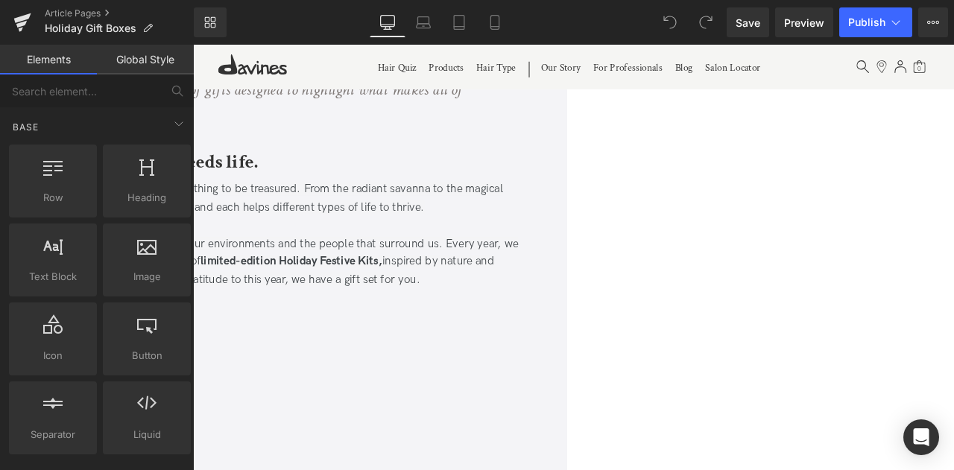
scroll to position [671, 0]
click at [144, 26] on icon at bounding box center [147, 28] width 10 height 10
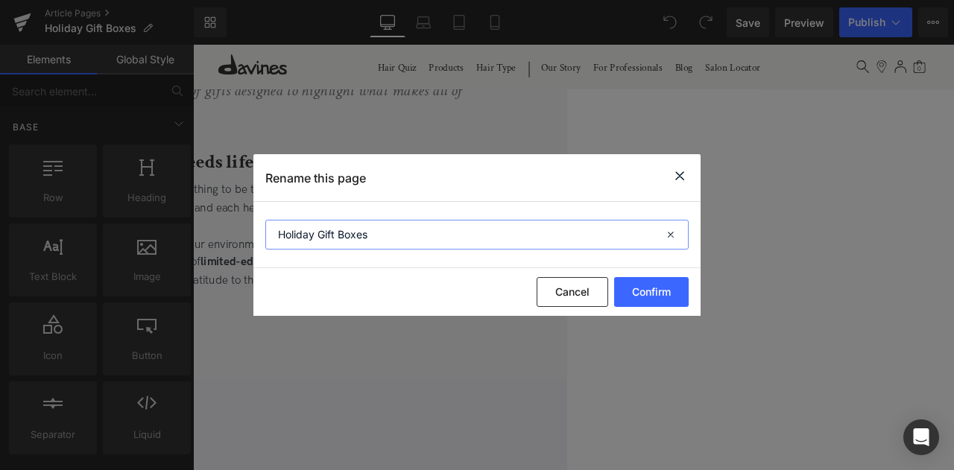
click at [322, 232] on input "Holiday Gift Boxes" at bounding box center [476, 235] width 423 height 30
click at [399, 235] on input "Holiday Gift Boxes" at bounding box center [476, 235] width 423 height 30
type input "Holiday Festive Kits"
click at [640, 287] on button "Confirm" at bounding box center [651, 292] width 75 height 30
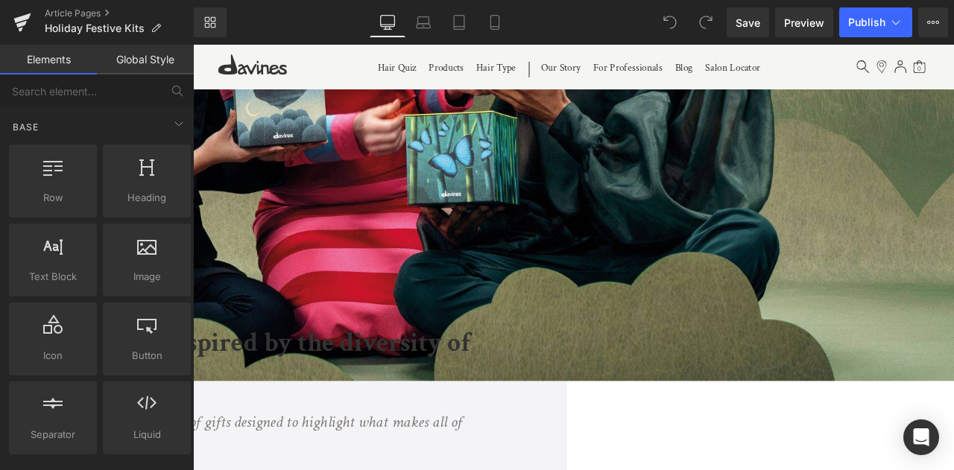
scroll to position [280, 0]
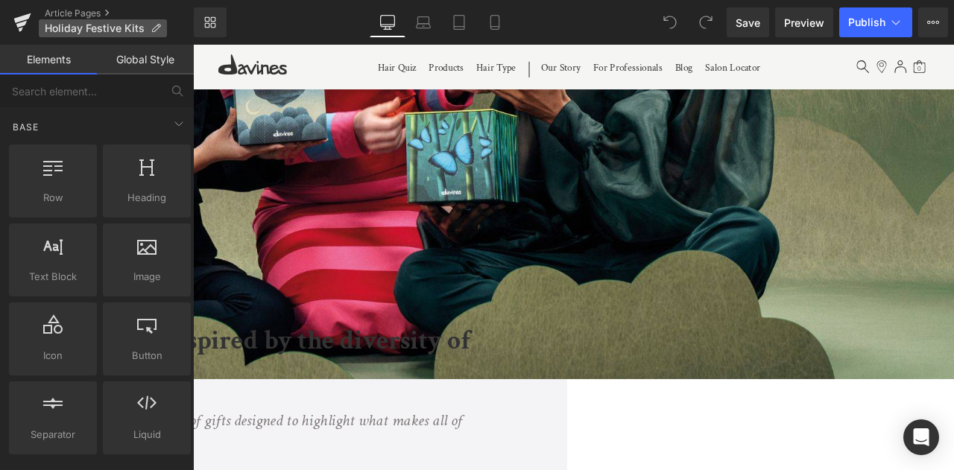
click at [151, 22] on p "Holiday Festive Kits" at bounding box center [103, 28] width 128 height 18
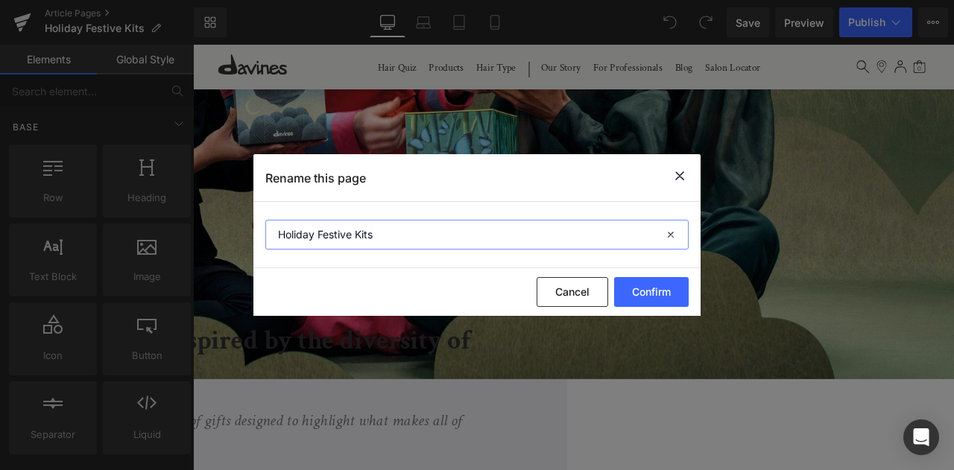
click at [463, 241] on input "Holiday Festive Kits" at bounding box center [476, 235] width 423 height 30
type input "Holiday Festive Kits 2025"
click at [636, 300] on button "Confirm" at bounding box center [651, 292] width 75 height 30
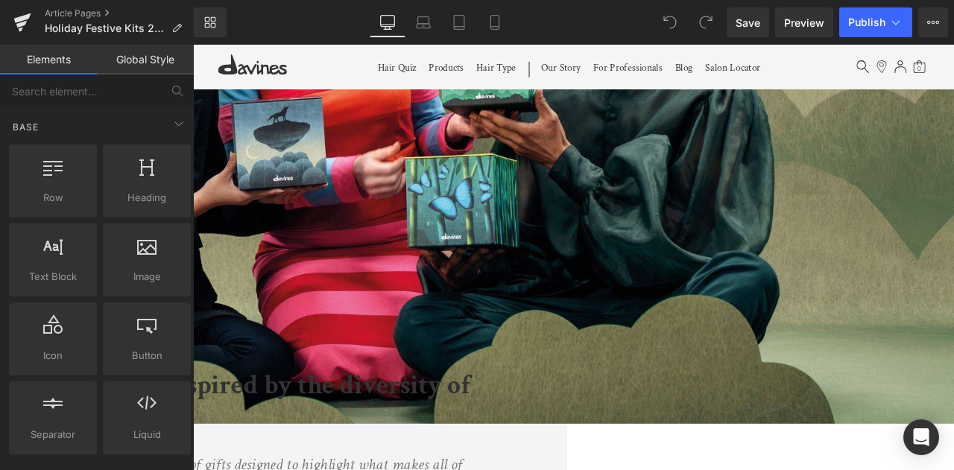
scroll to position [0, 0]
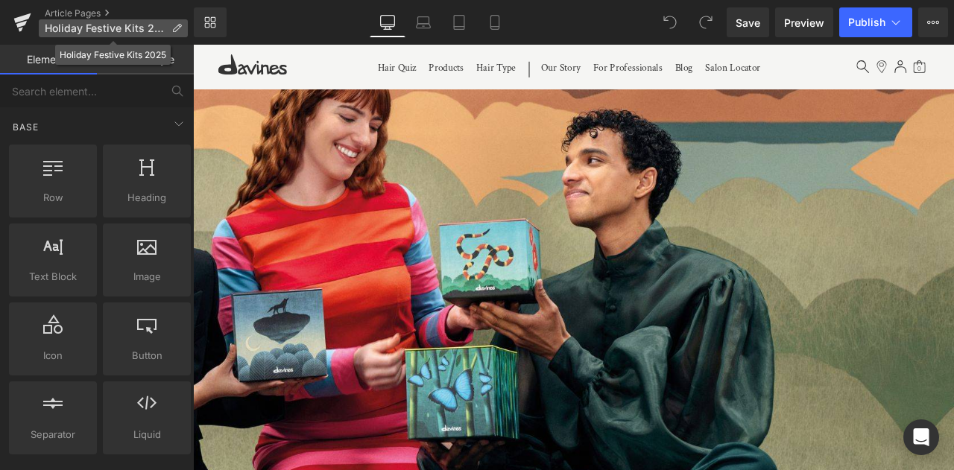
click at [181, 25] on icon at bounding box center [176, 28] width 10 height 10
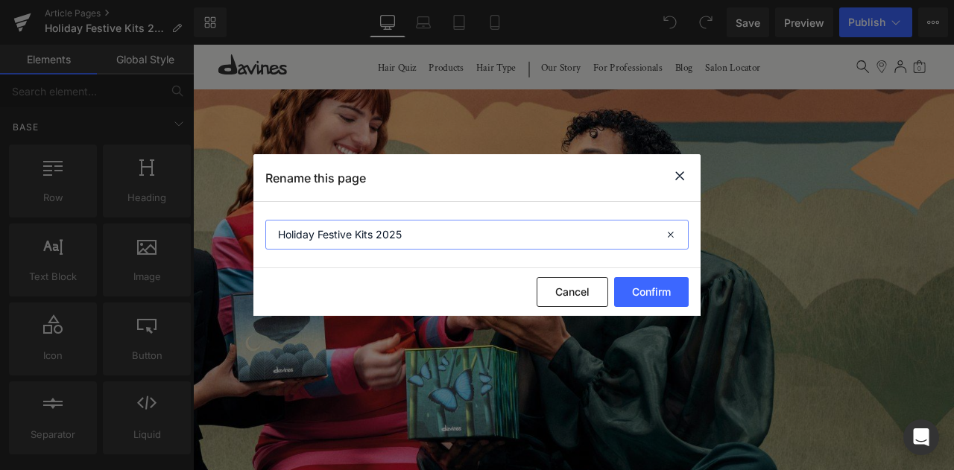
click at [328, 235] on input "Holiday Festive Kits 2025" at bounding box center [476, 235] width 423 height 30
click at [374, 238] on input "Holiday Festive Kits 2025" at bounding box center [476, 235] width 423 height 30
click at [320, 232] on input "Holiday Gift Sets 2025" at bounding box center [476, 235] width 423 height 30
type input "Holiday Gift Sets 2025"
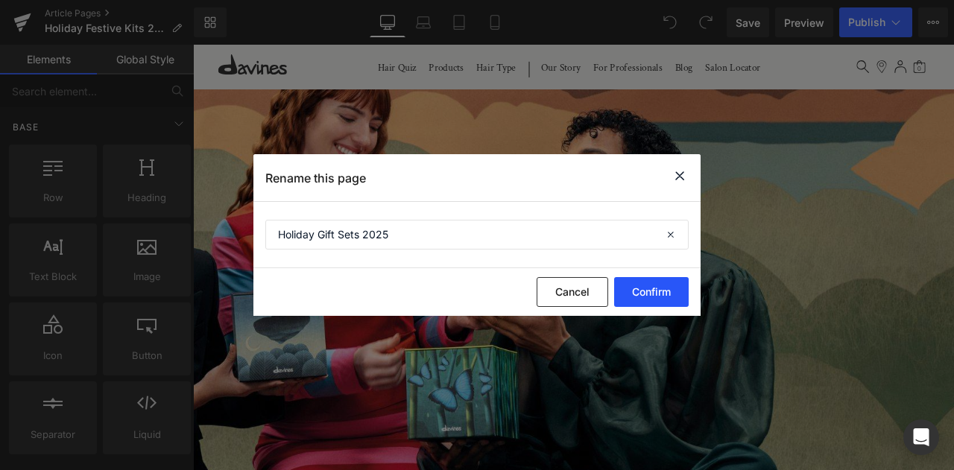
click at [651, 286] on button "Confirm" at bounding box center [651, 292] width 75 height 30
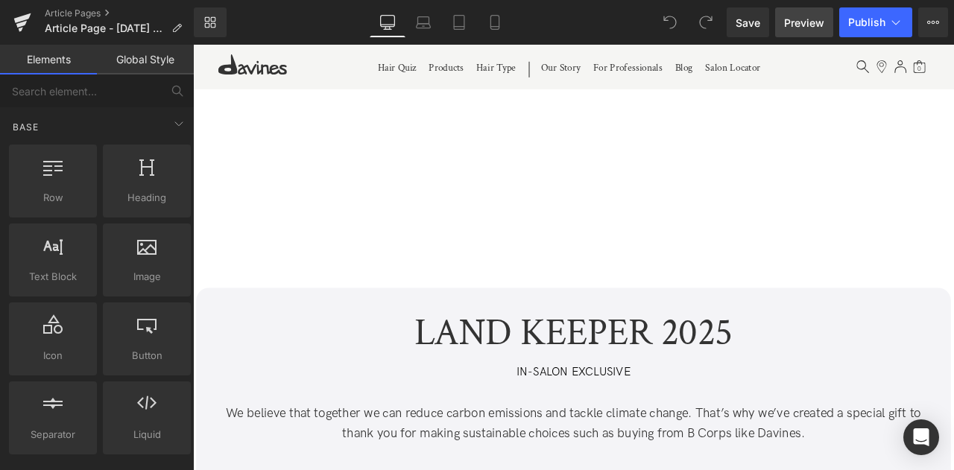
click at [807, 26] on span "Preview" at bounding box center [804, 23] width 40 height 16
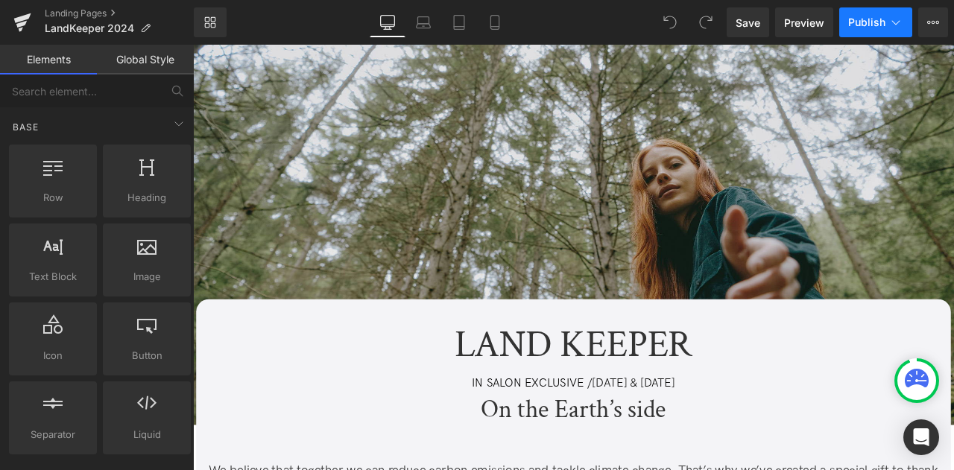
click at [901, 17] on icon at bounding box center [895, 22] width 15 height 15
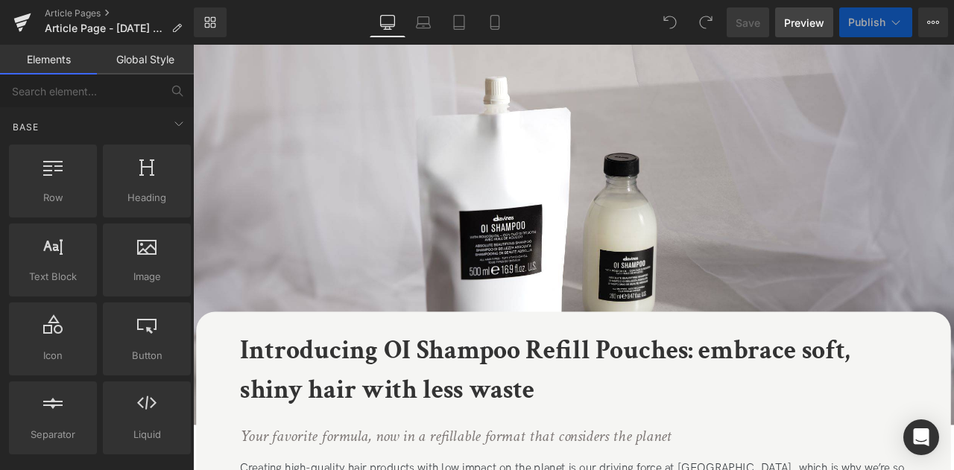
click at [808, 23] on span "Preview" at bounding box center [804, 23] width 40 height 16
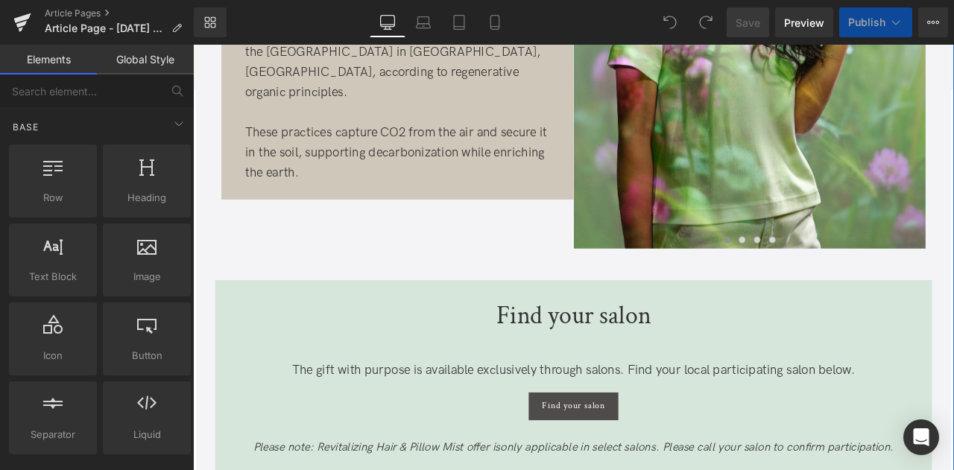
scroll to position [1110, 0]
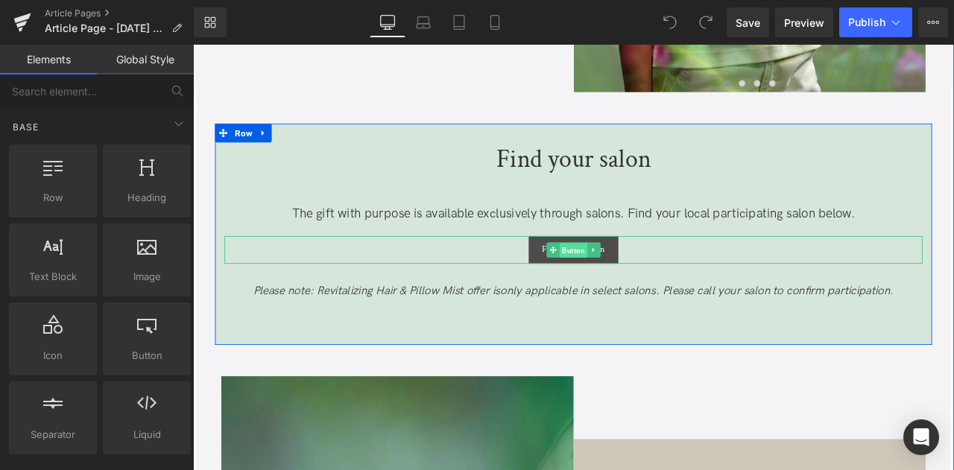
click at [636, 292] on span "Button" at bounding box center [643, 288] width 33 height 18
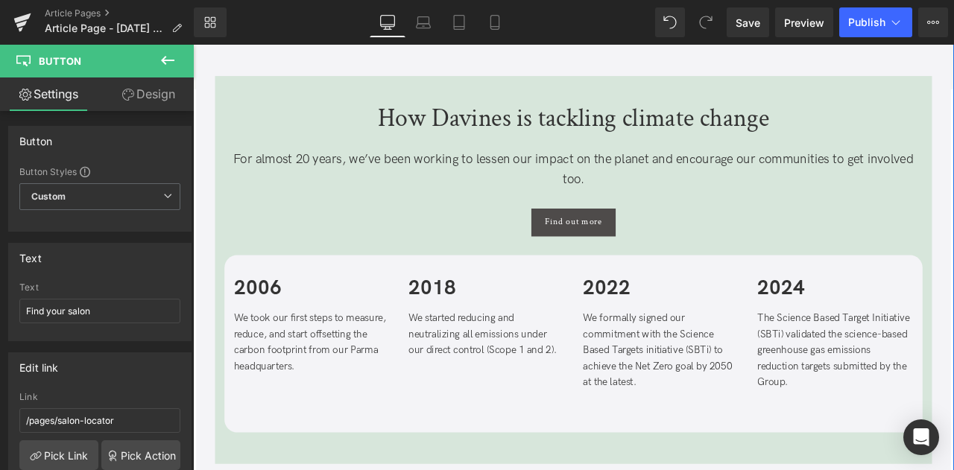
scroll to position [2127, 0]
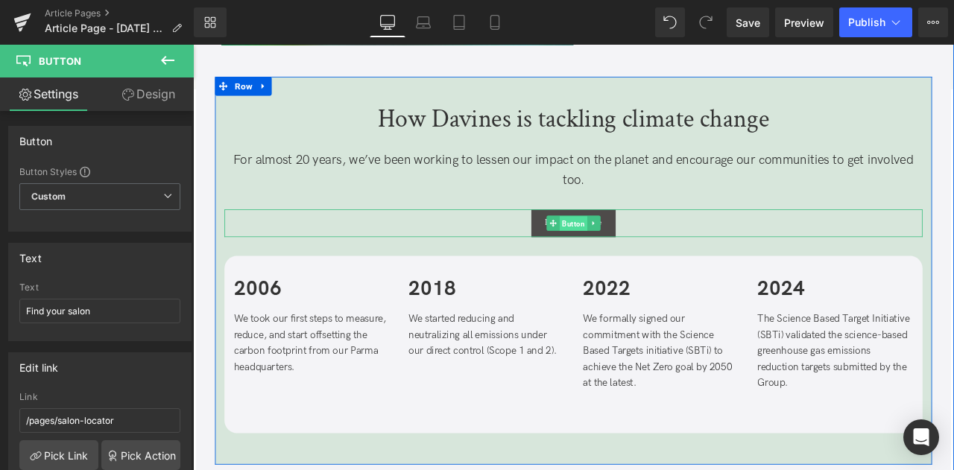
click at [633, 250] on span "Button" at bounding box center [643, 257] width 33 height 18
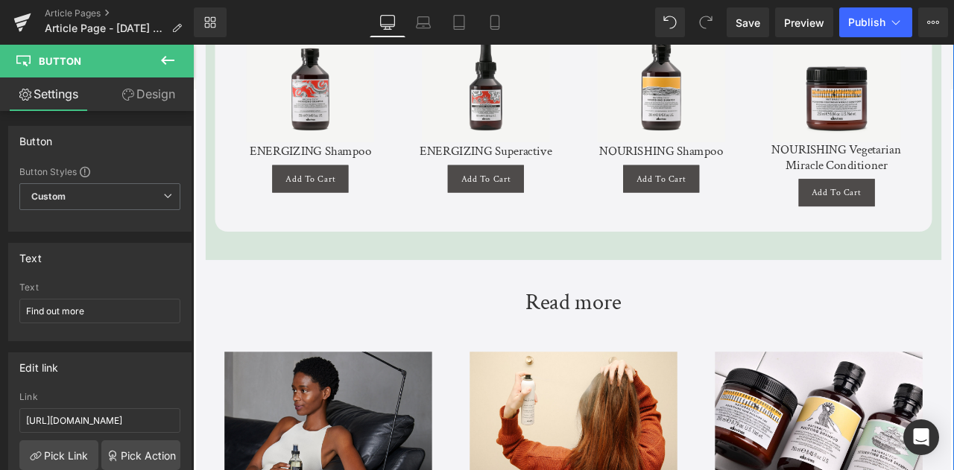
scroll to position [3514, 0]
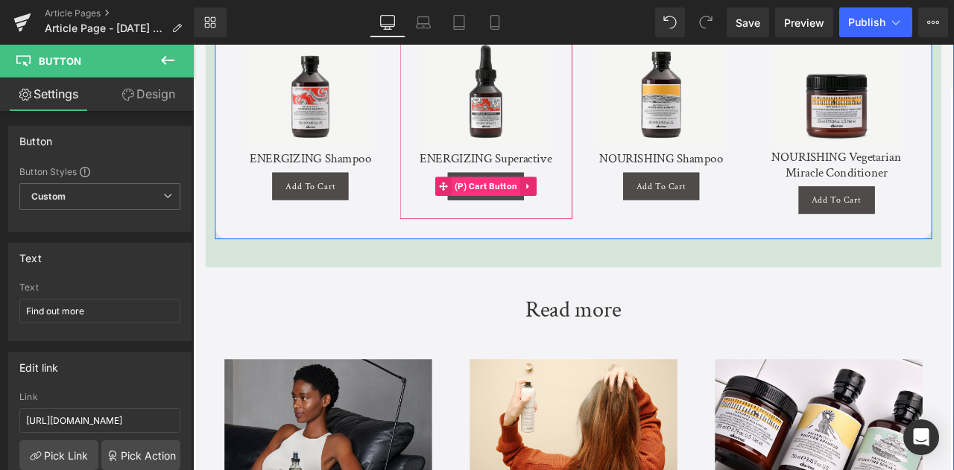
click at [542, 208] on span "(P) Cart Button" at bounding box center [540, 212] width 82 height 22
